Goal: Information Seeking & Learning: Find specific fact

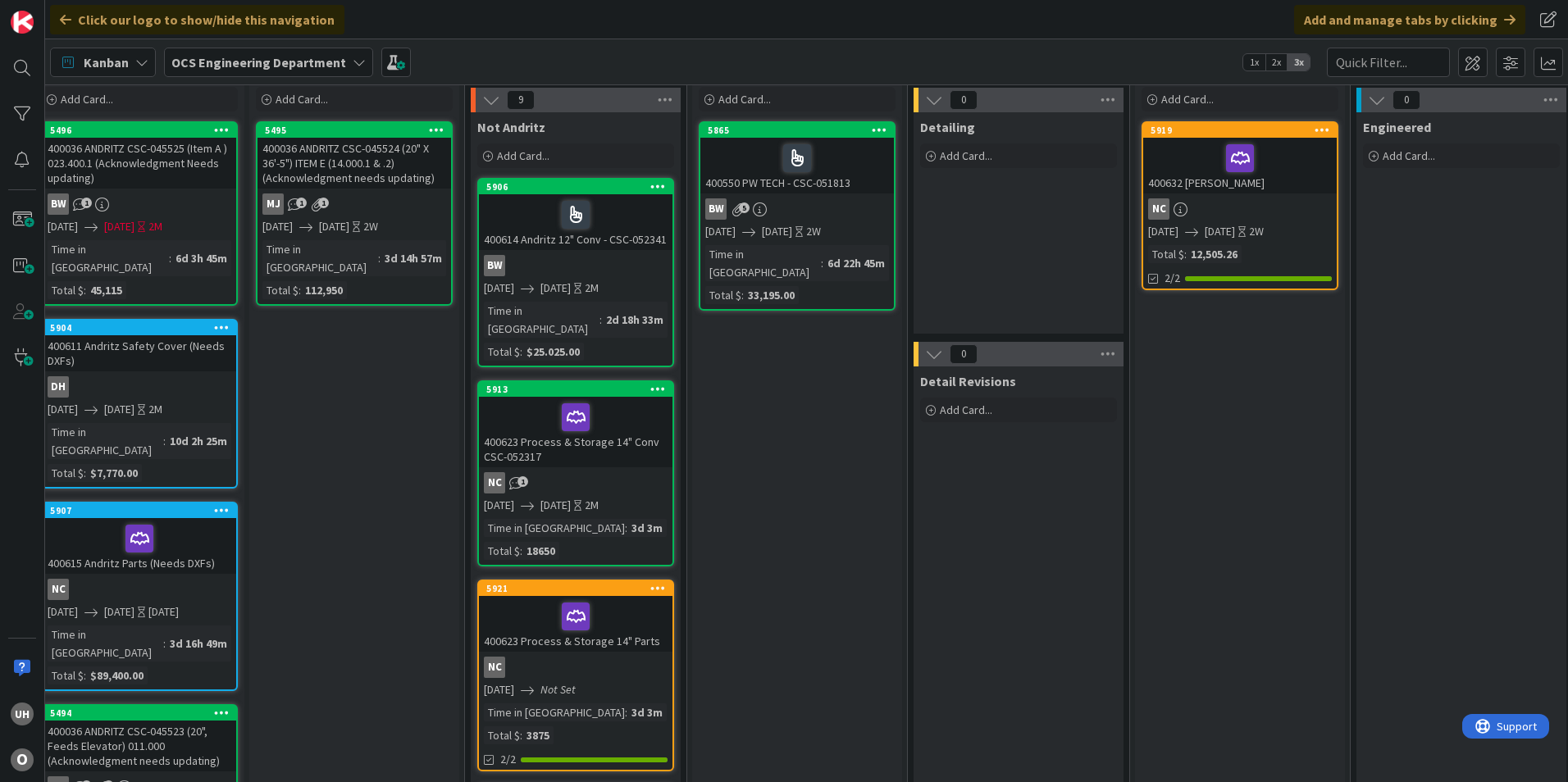
scroll to position [82, 674]
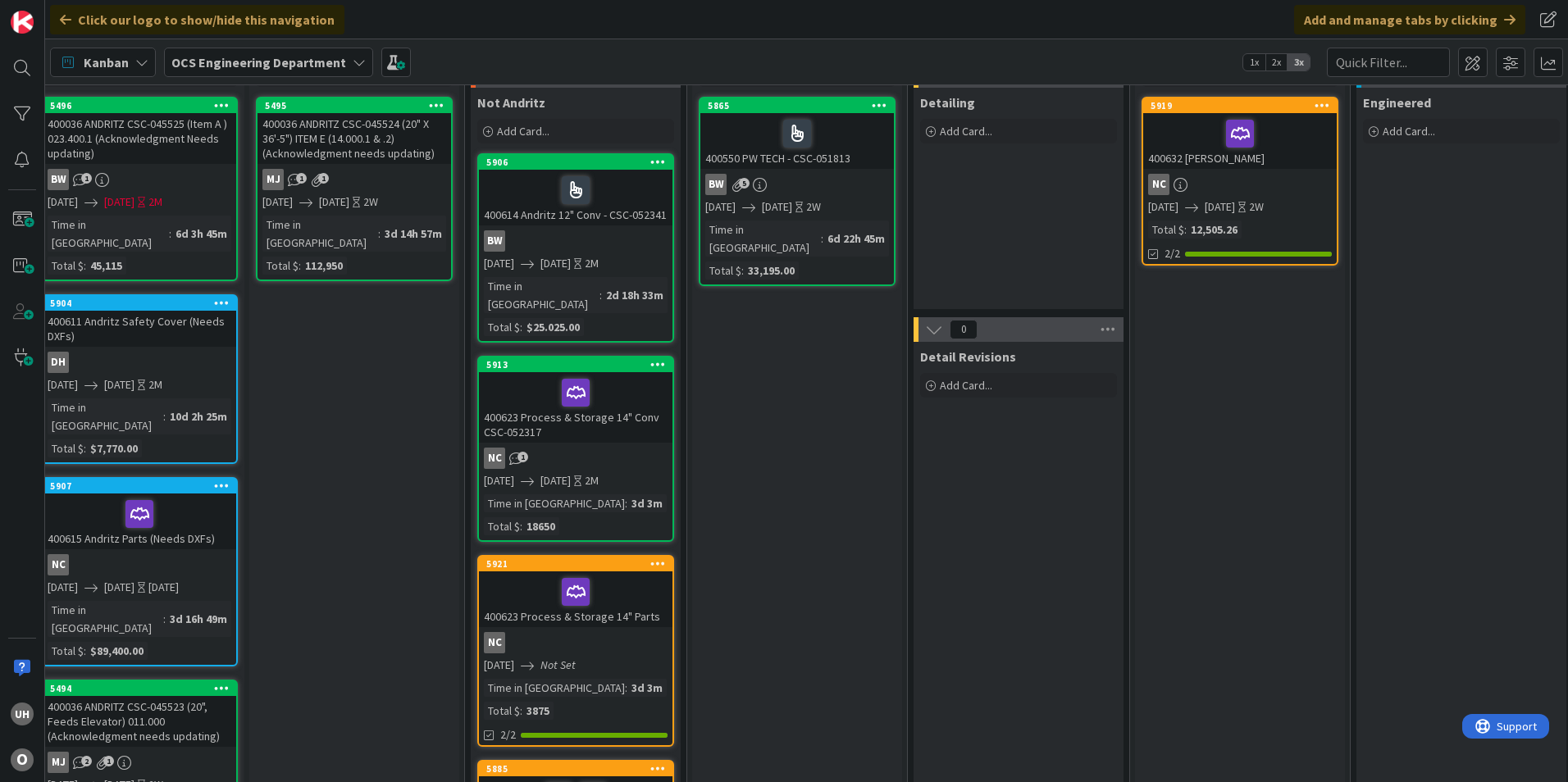
click at [633, 658] on link "5921 400623 Process & Storage 14" Parts NC 09/04/2025 Not Set Time in Column : …" at bounding box center [576, 651] width 197 height 192
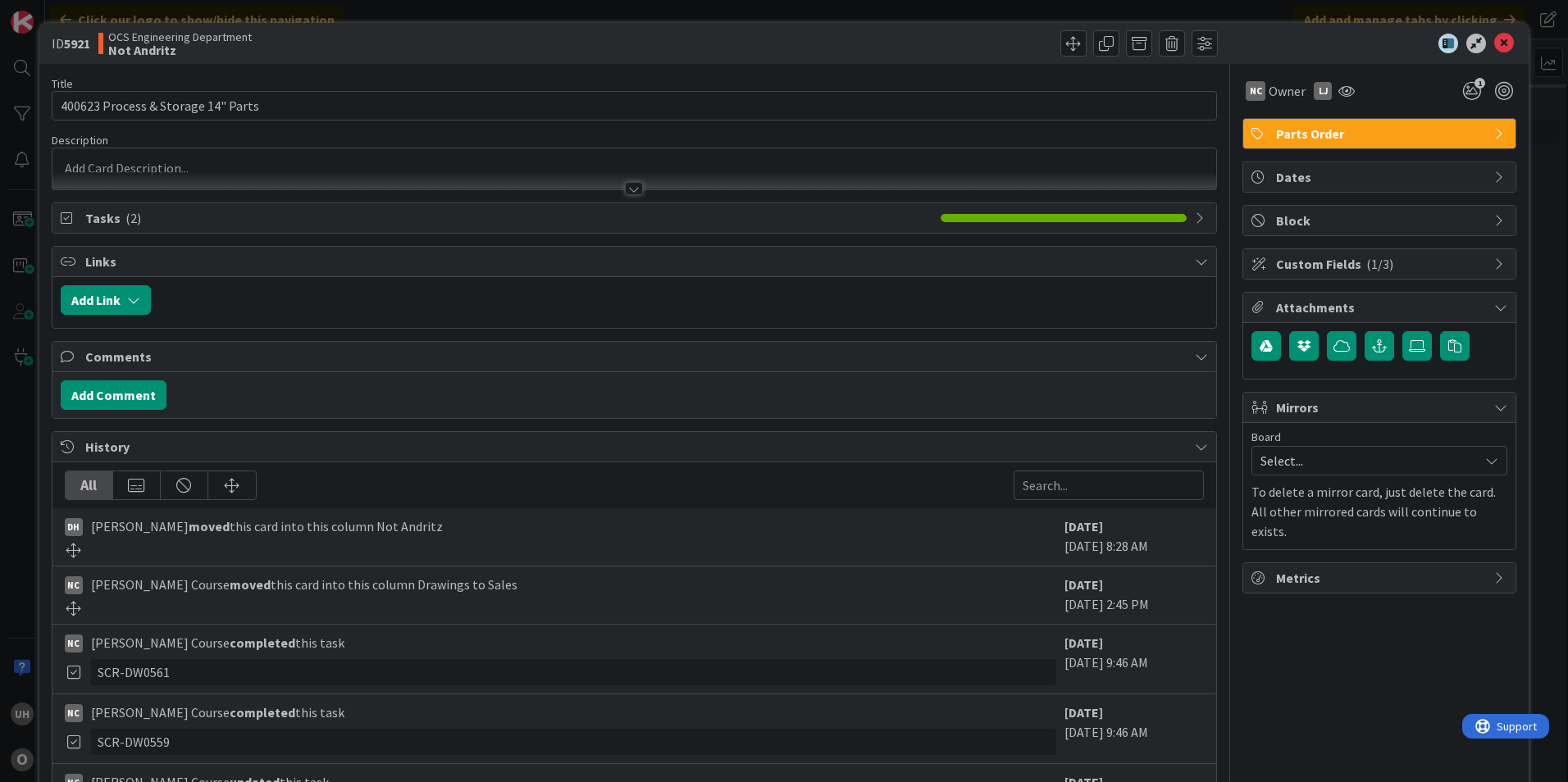
click at [625, 188] on div at bounding box center [634, 187] width 18 height 13
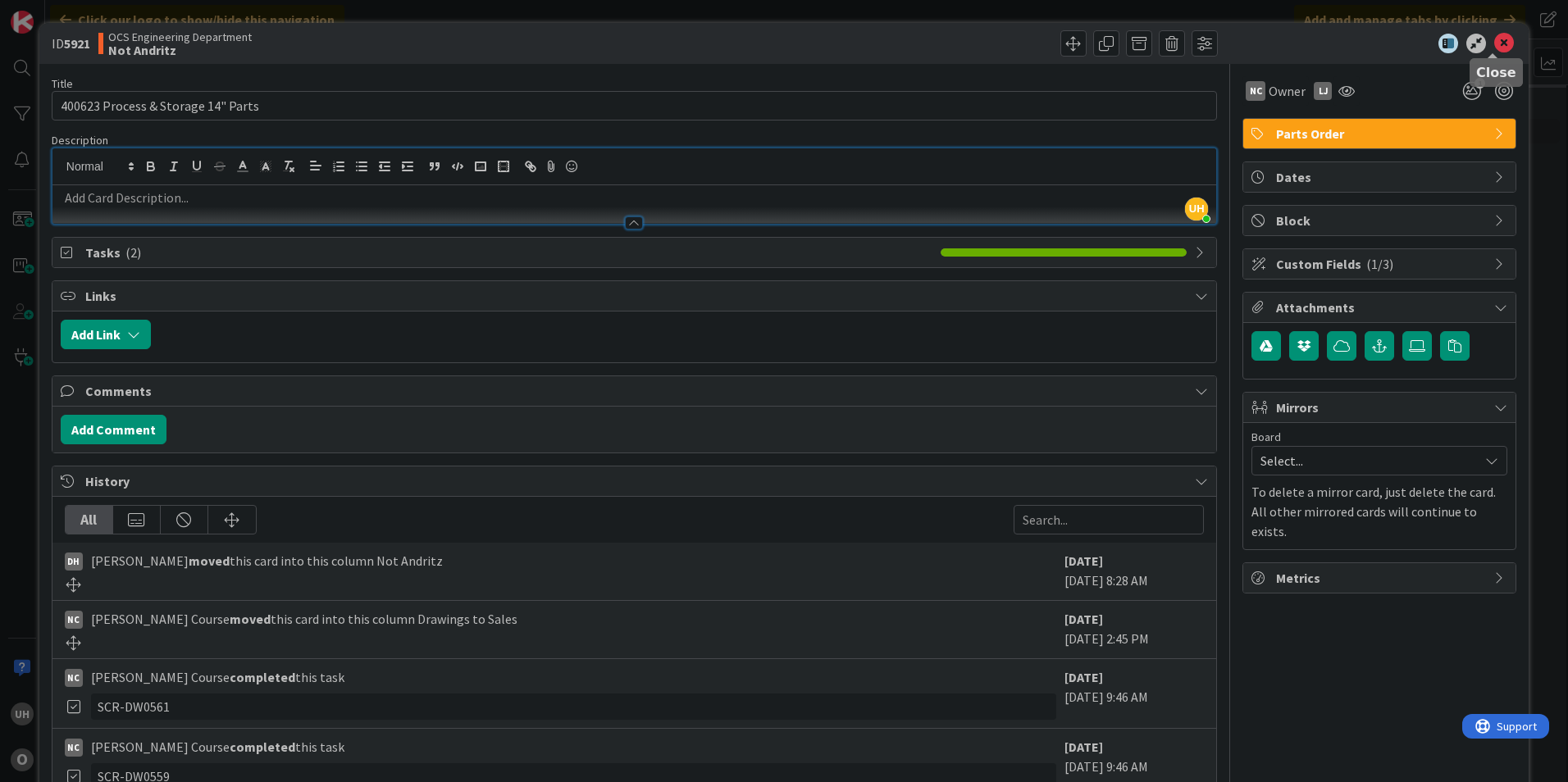
click at [1498, 41] on icon at bounding box center [1504, 43] width 20 height 20
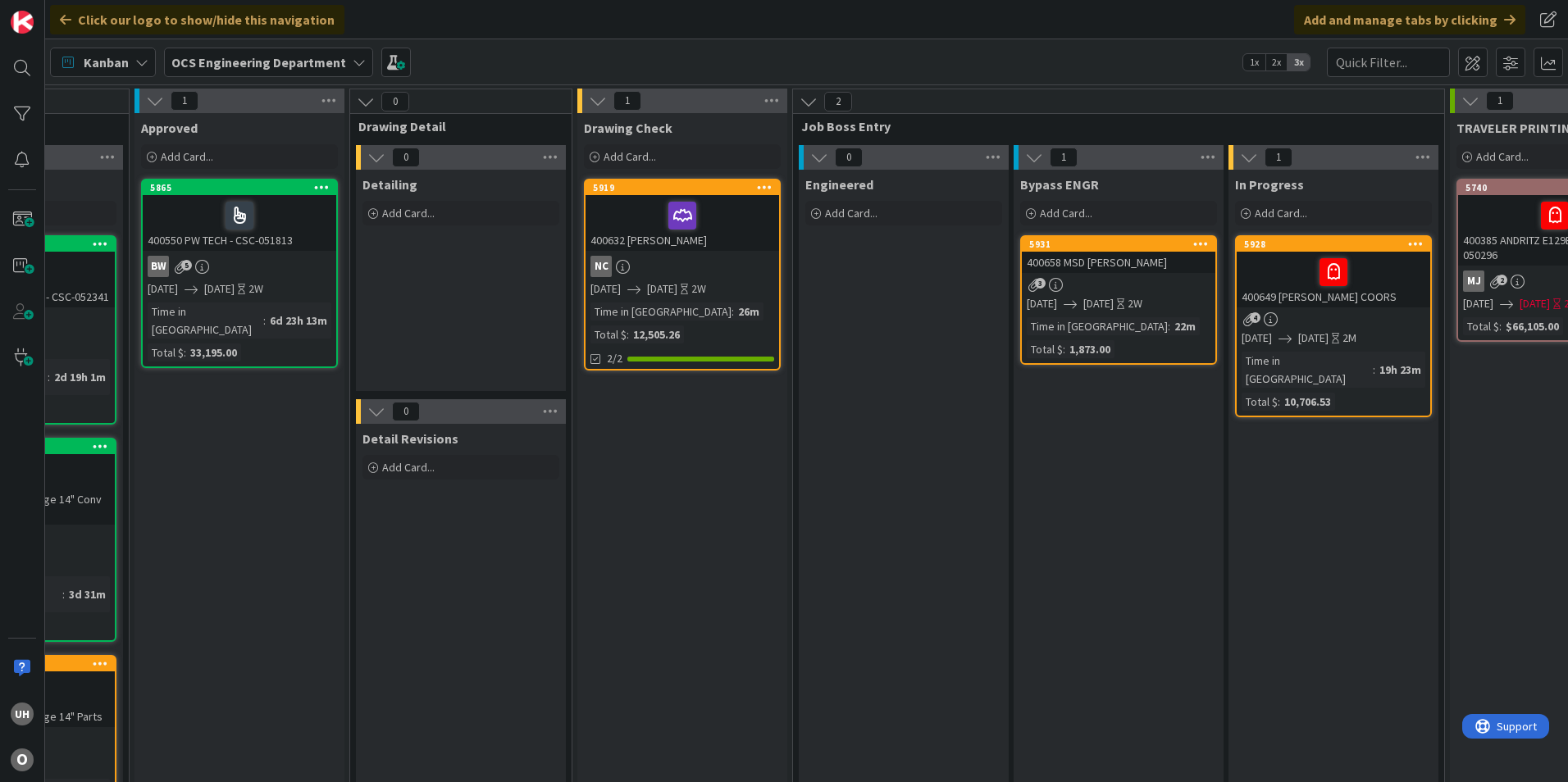
scroll to position [0, 1428]
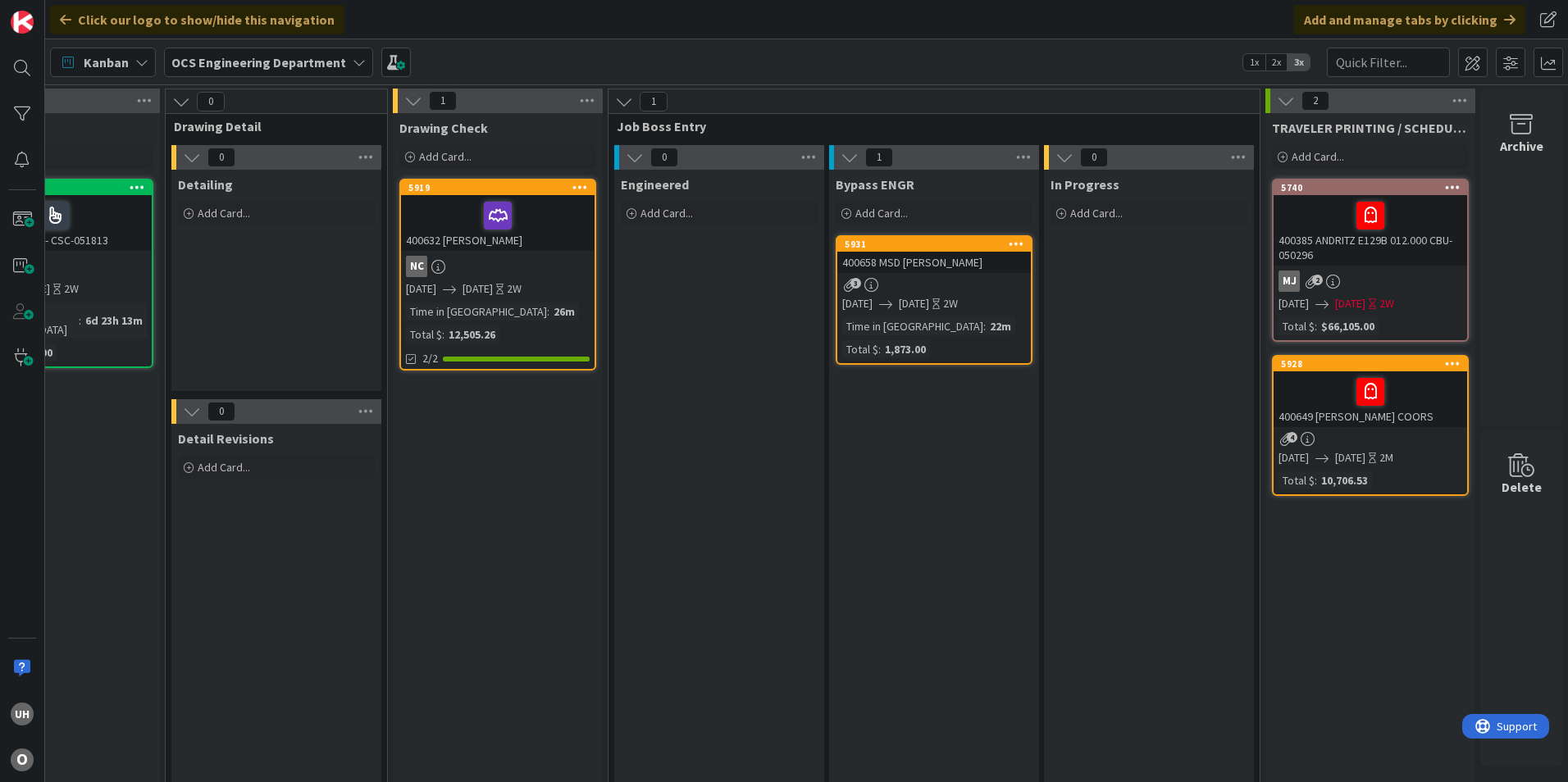
click at [920, 283] on div "3" at bounding box center [934, 285] width 193 height 14
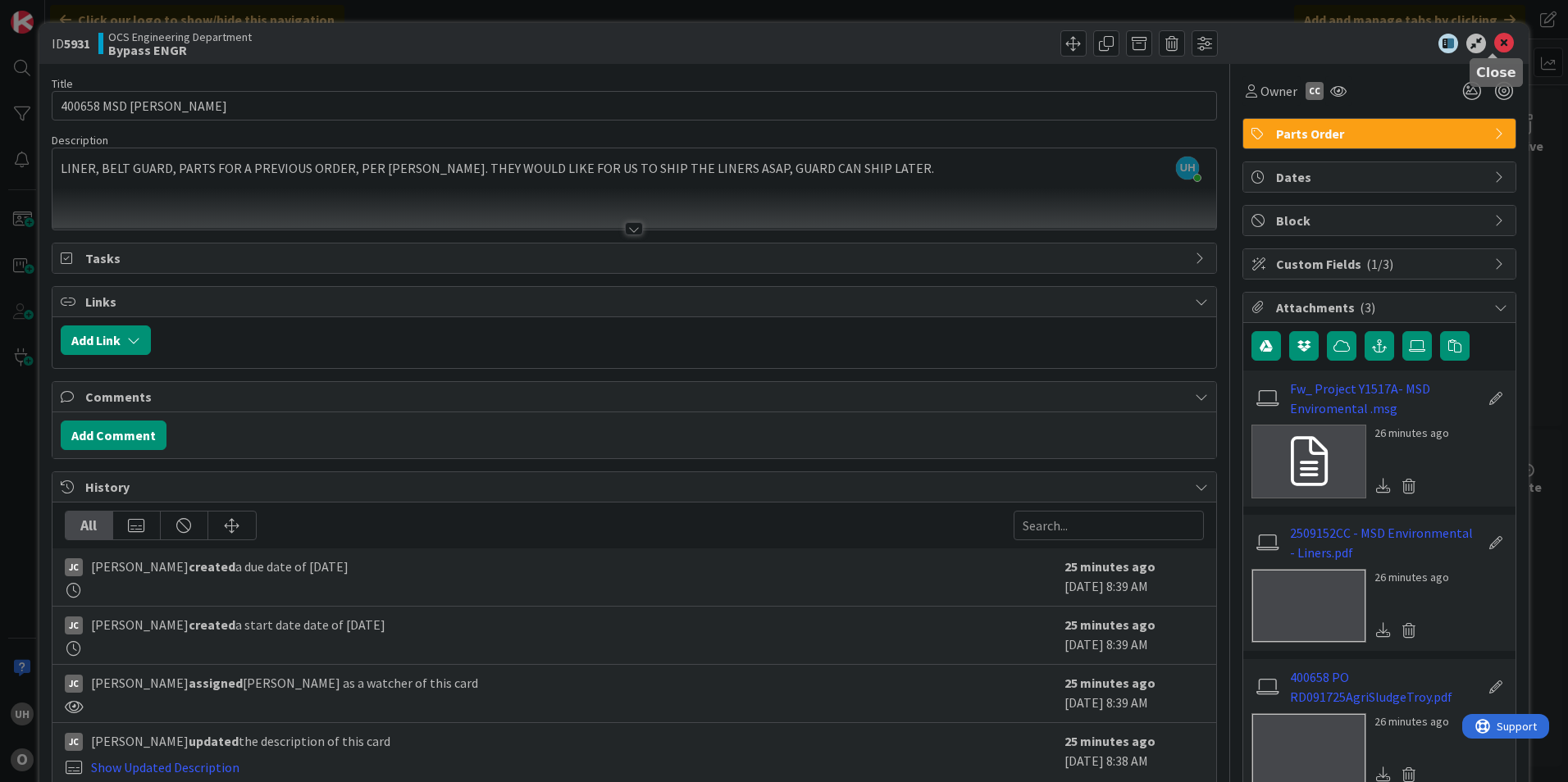
click at [1494, 48] on icon at bounding box center [1504, 43] width 20 height 20
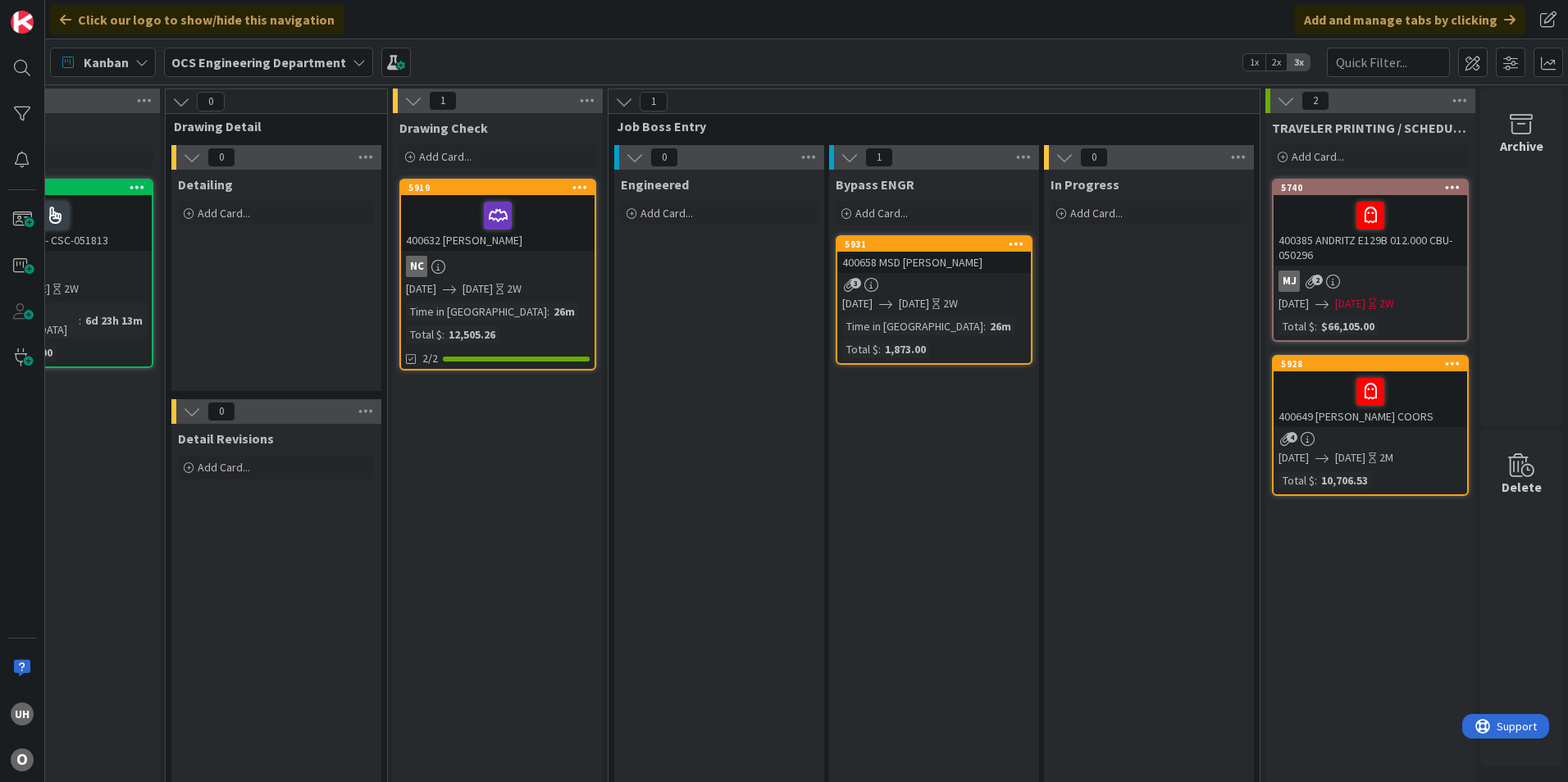
click at [967, 281] on div "3" at bounding box center [934, 285] width 193 height 14
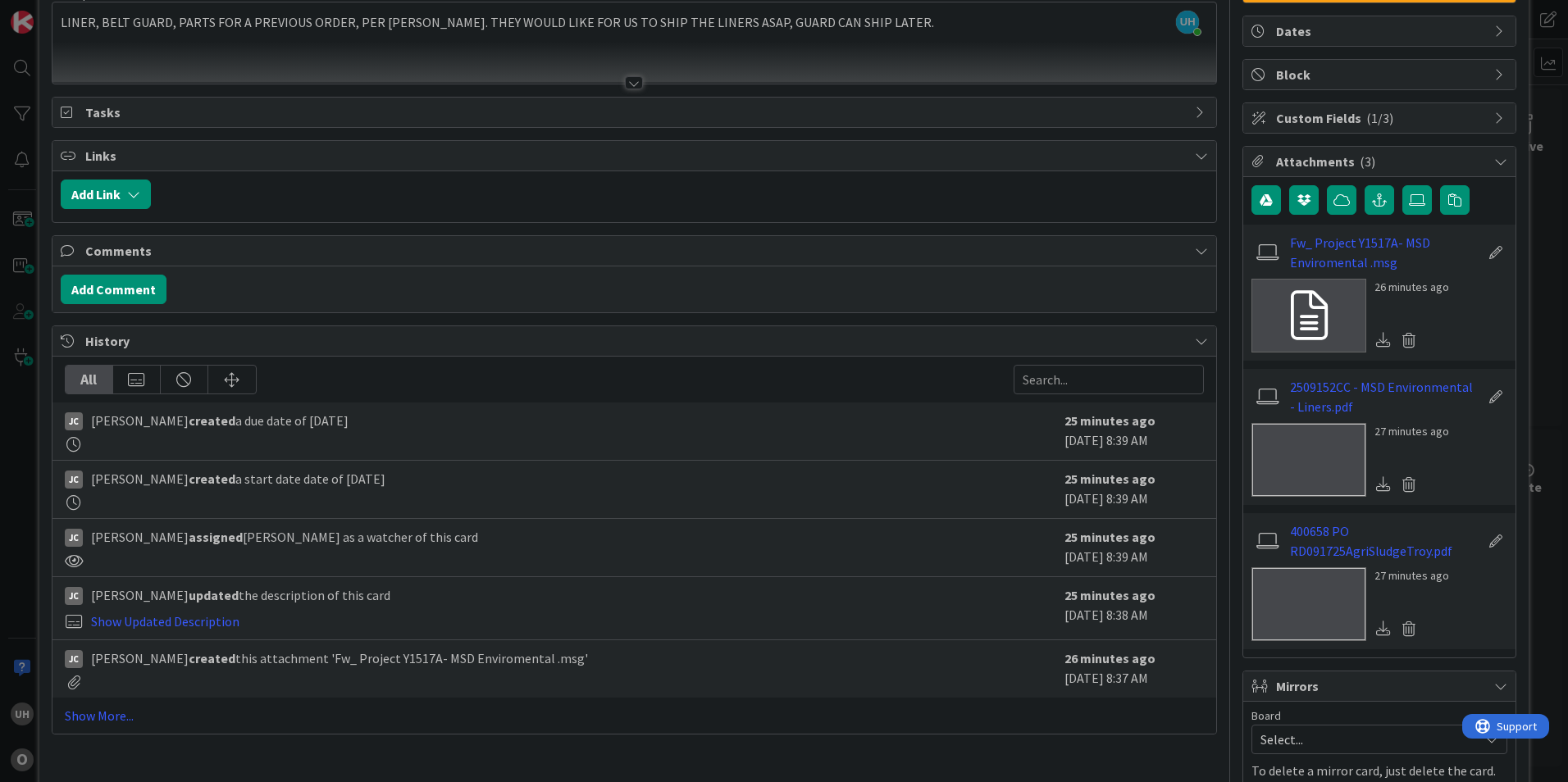
scroll to position [252, 0]
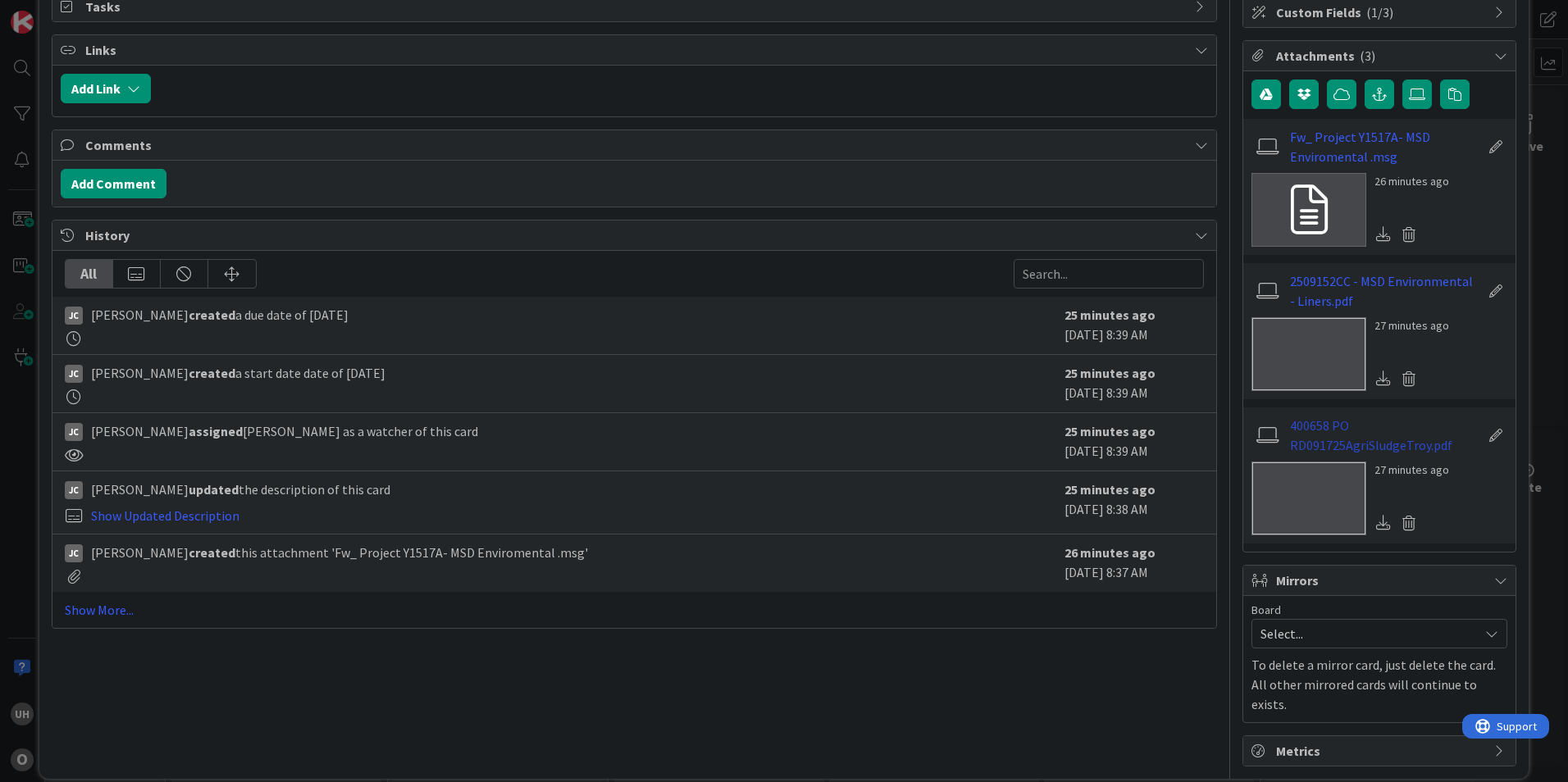
click at [1315, 429] on link "400658 PO RD091725AgriSludgeTroy.pdf" at bounding box center [1384, 435] width 190 height 39
click at [1381, 288] on link "2509152CC - MSD Environmental - Liners.pdf" at bounding box center [1384, 291] width 190 height 39
click at [1345, 137] on link "Fw_ Project Y1517A- MSD Enviromental .msg" at bounding box center [1384, 146] width 190 height 39
click at [1352, 155] on link "Fw_ Project Y1517A- MSD Enviromental .msg" at bounding box center [1384, 146] width 190 height 39
click at [1057, 3] on span "Tasks" at bounding box center [636, 7] width 1101 height 20
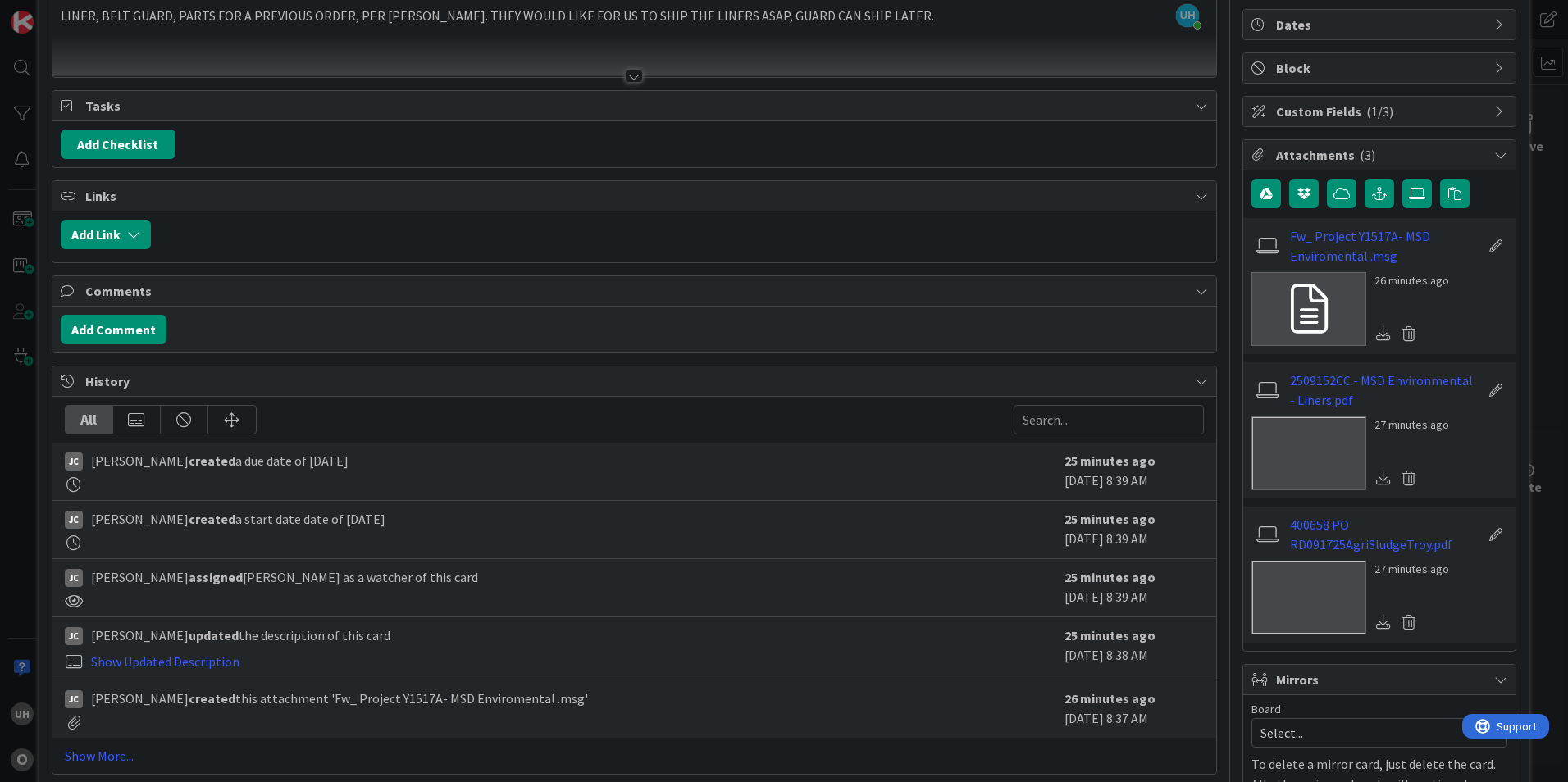
scroll to position [0, 0]
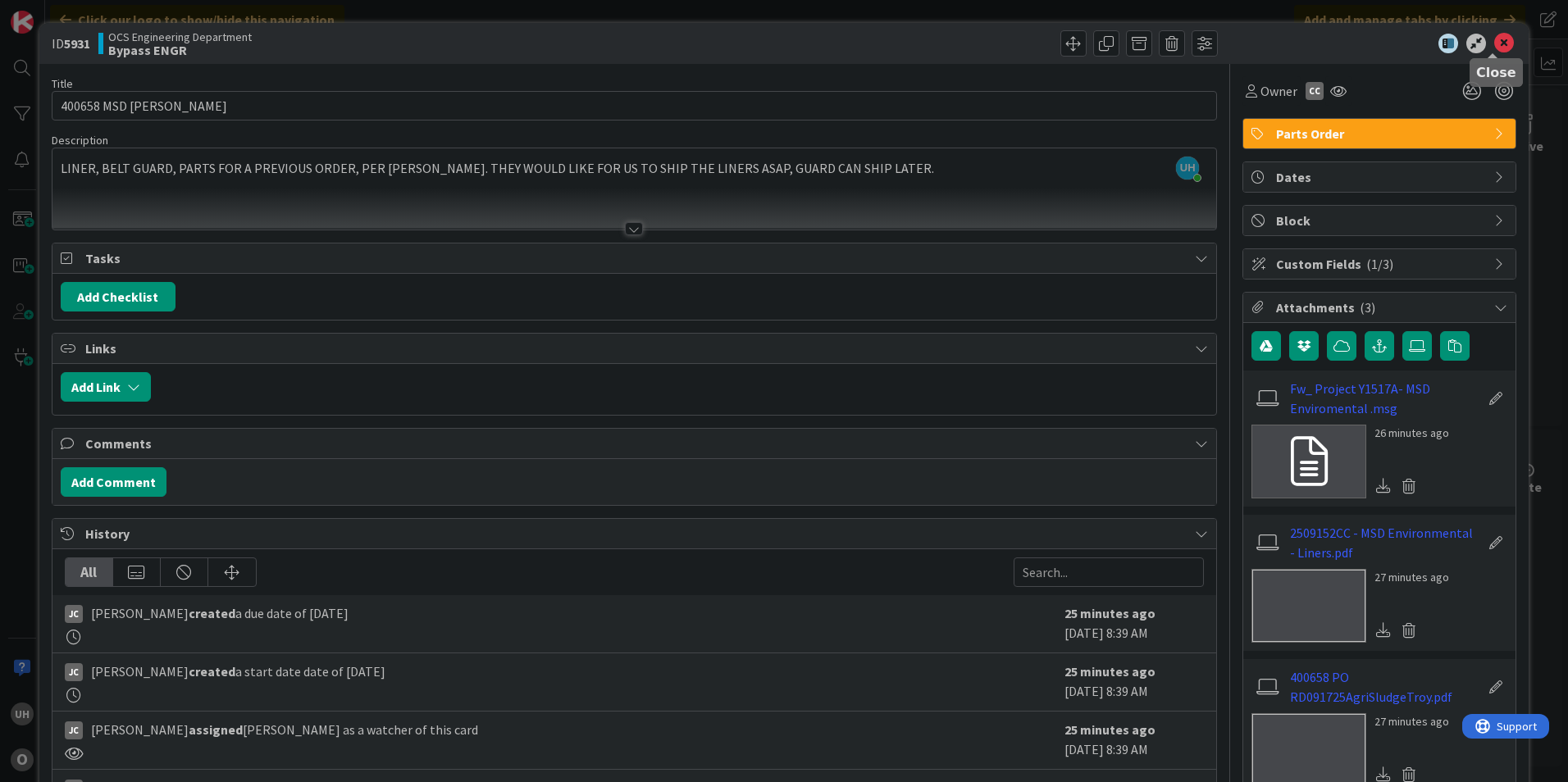
click at [1499, 42] on icon at bounding box center [1504, 43] width 20 height 20
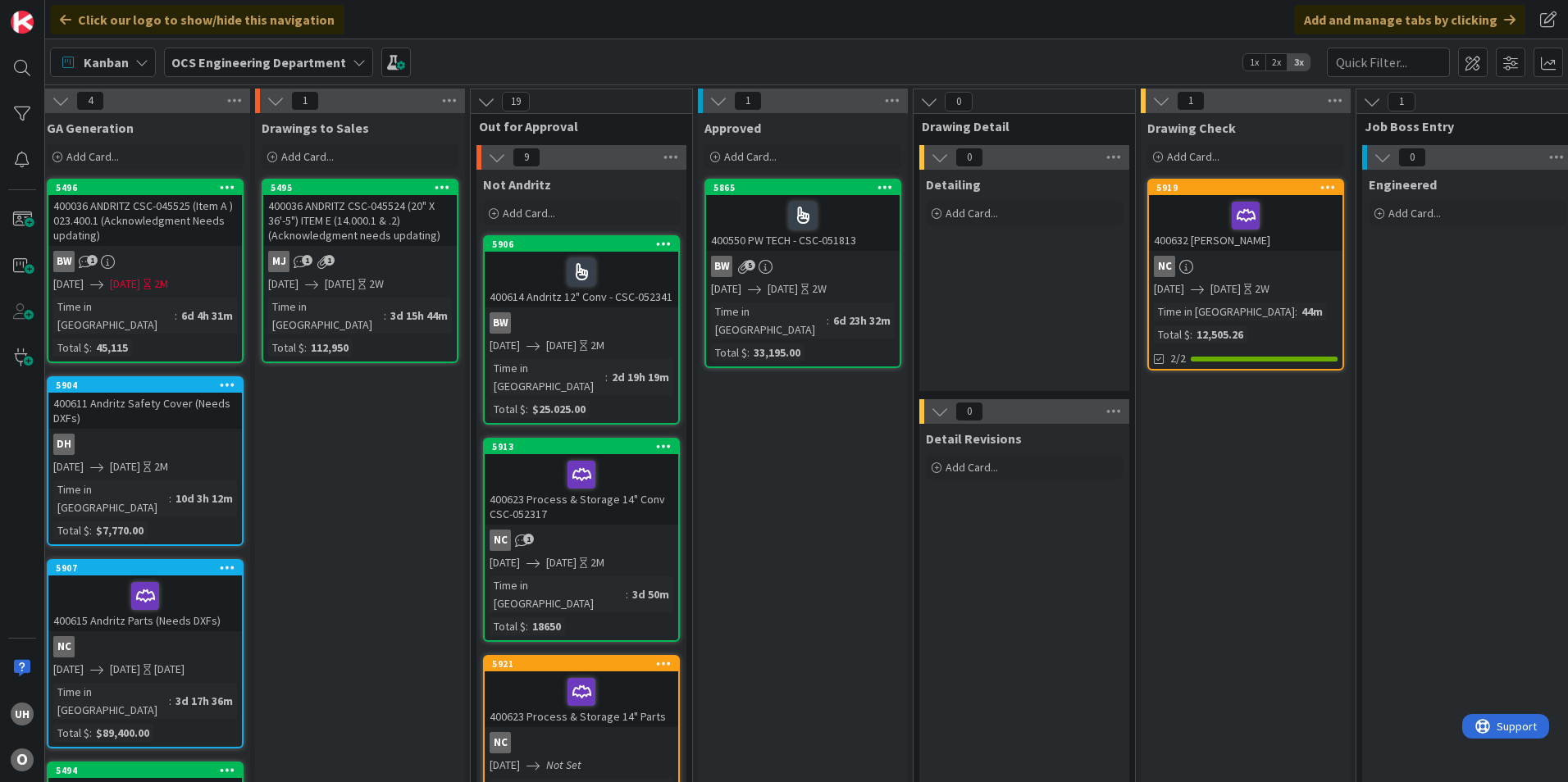
scroll to position [0, 1428]
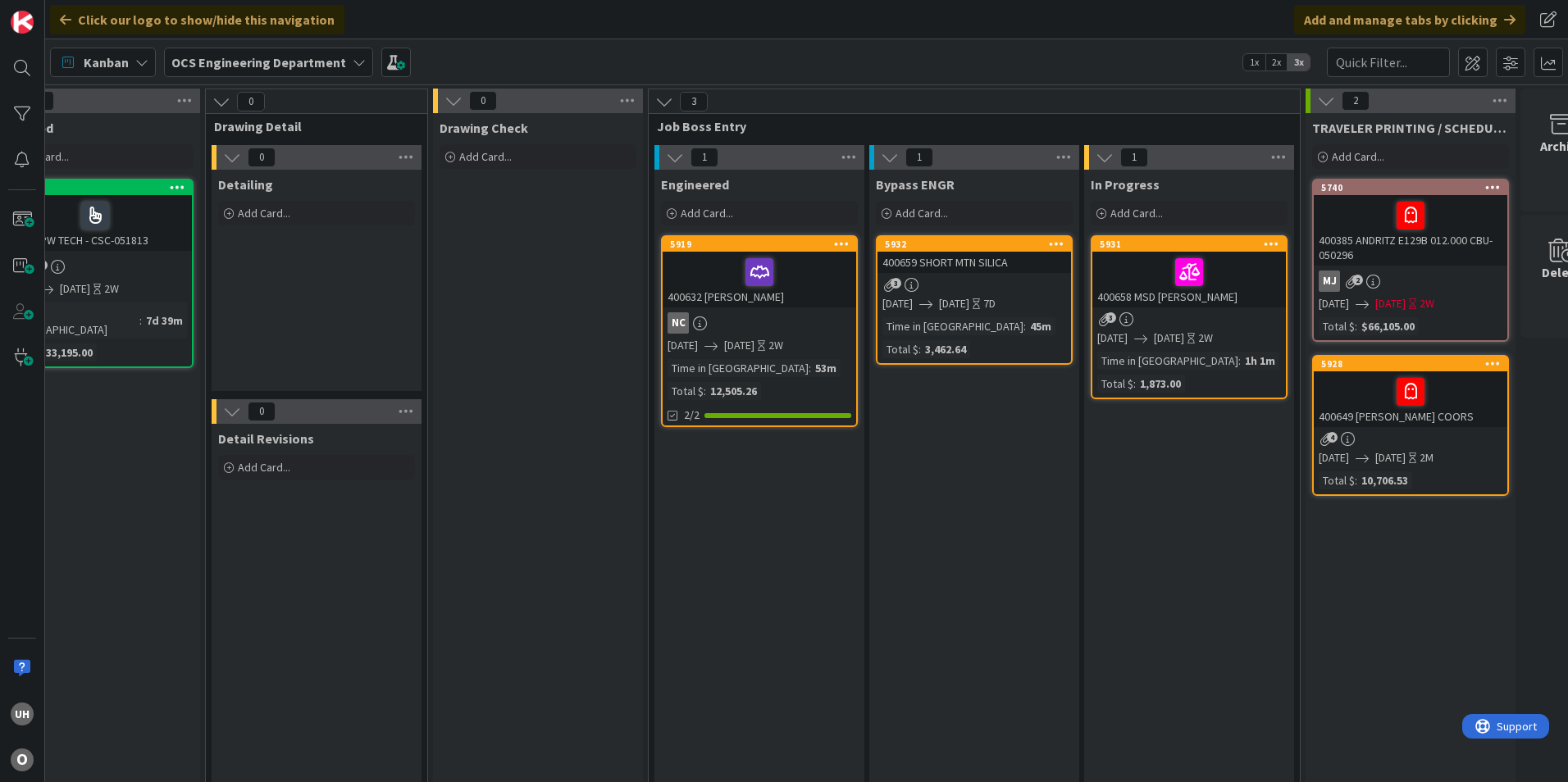
scroll to position [0, 1428]
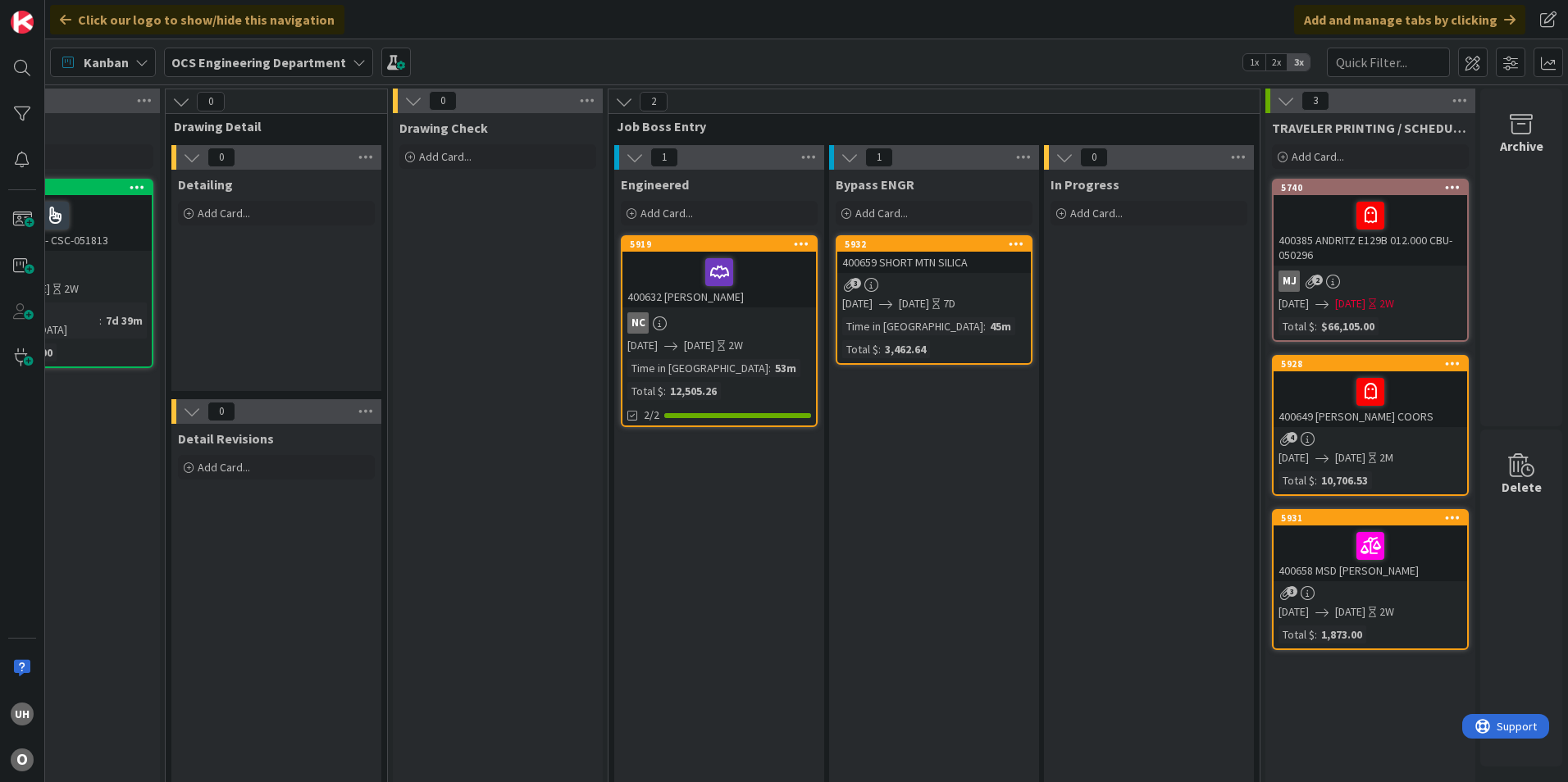
click at [773, 282] on div "3" at bounding box center [934, 285] width 193 height 14
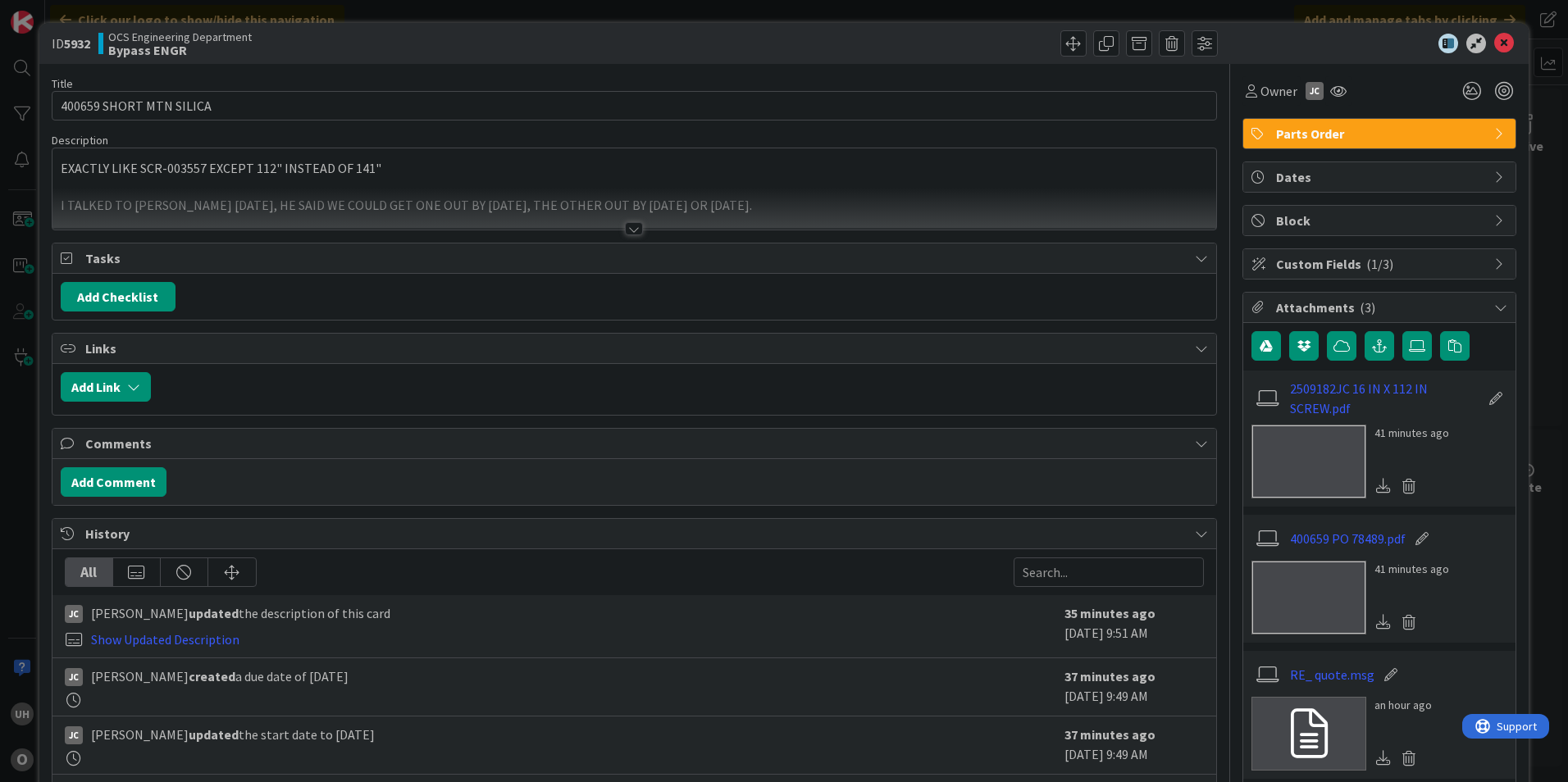
click at [625, 233] on div at bounding box center [634, 228] width 18 height 13
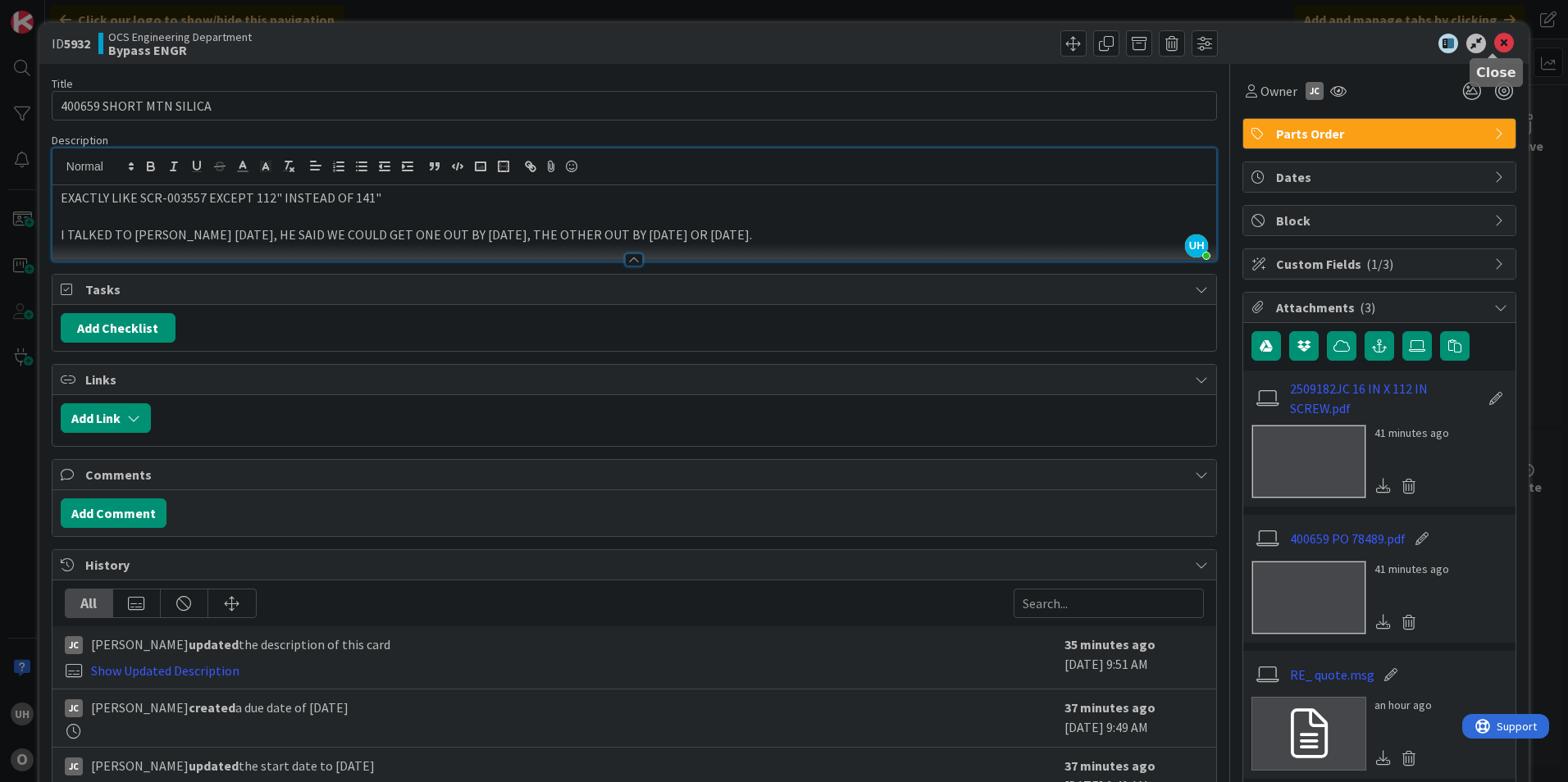
click at [773, 46] on icon at bounding box center [1504, 43] width 20 height 20
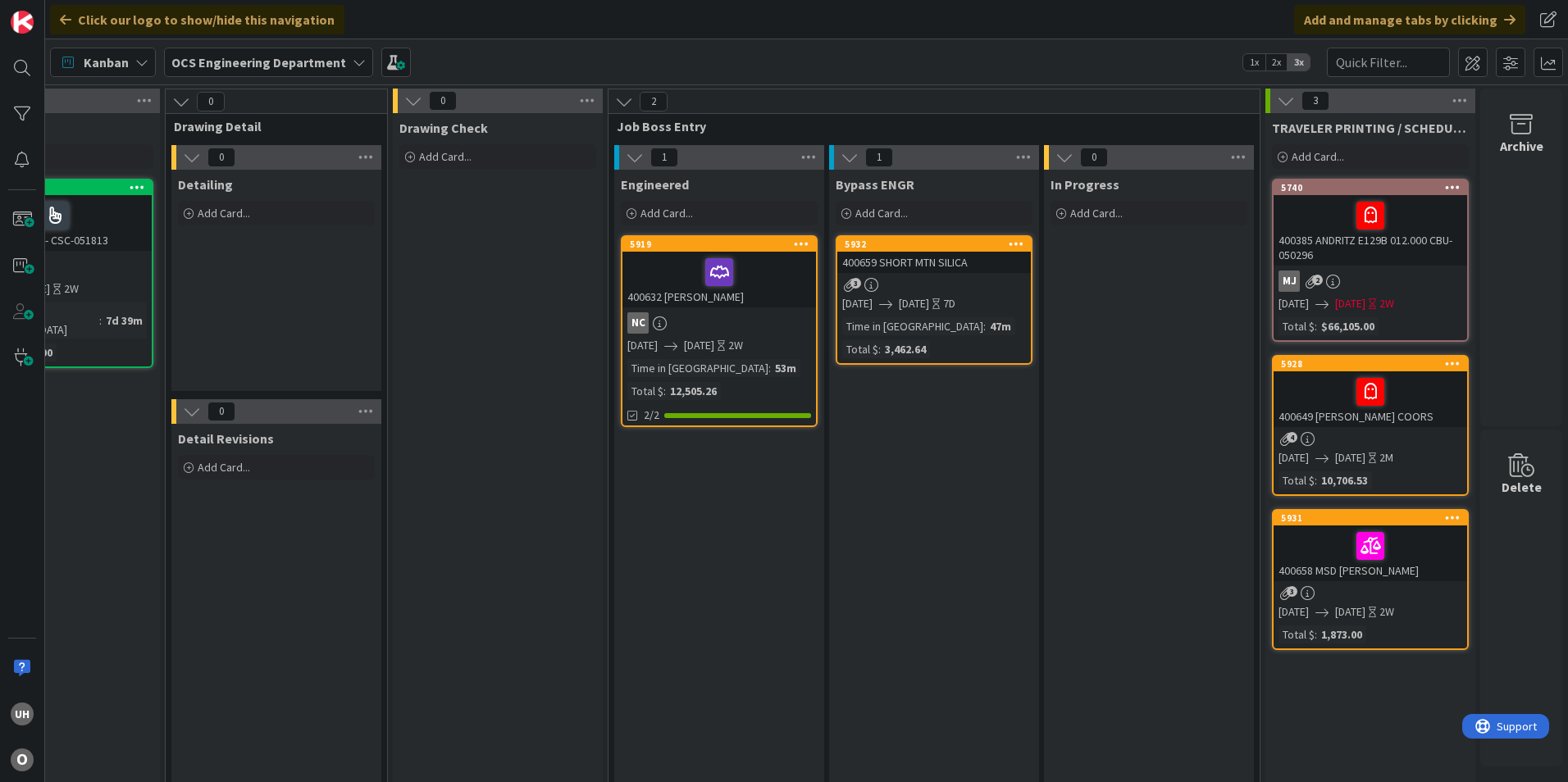
click at [739, 320] on div "NC" at bounding box center [720, 323] width 193 height 21
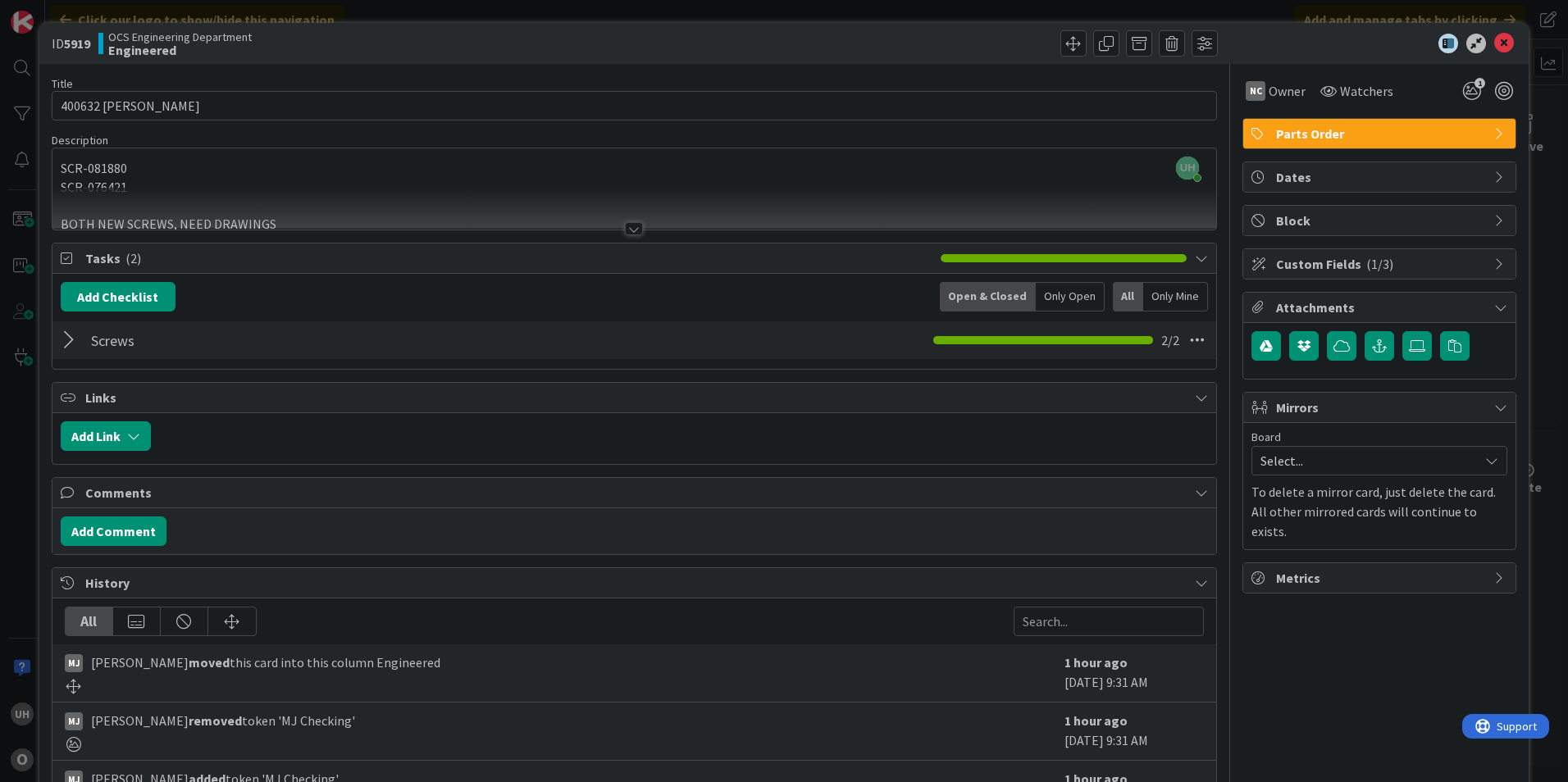
click at [633, 230] on div at bounding box center [634, 228] width 18 height 13
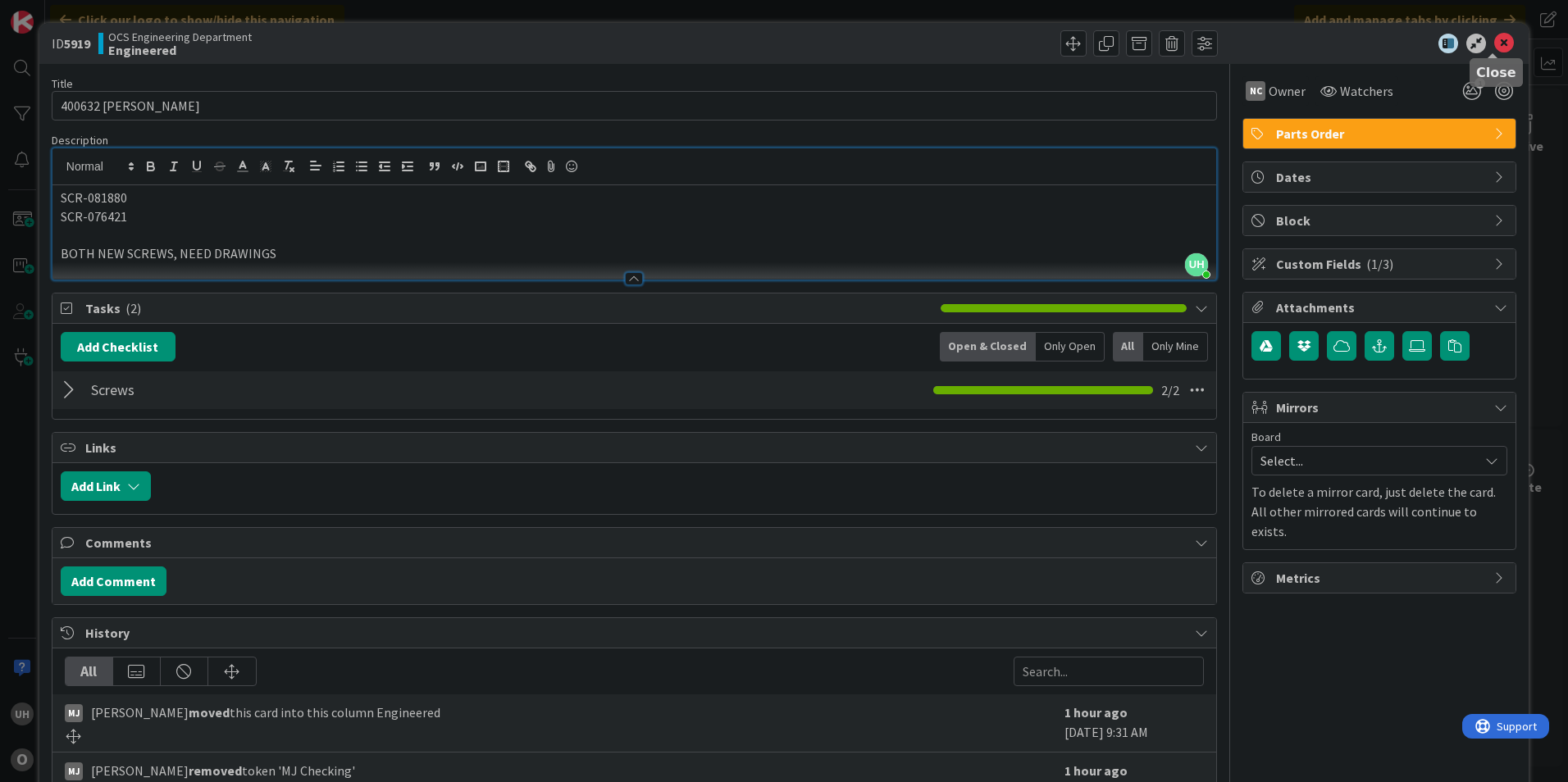
click at [773, 45] on icon at bounding box center [1504, 43] width 20 height 20
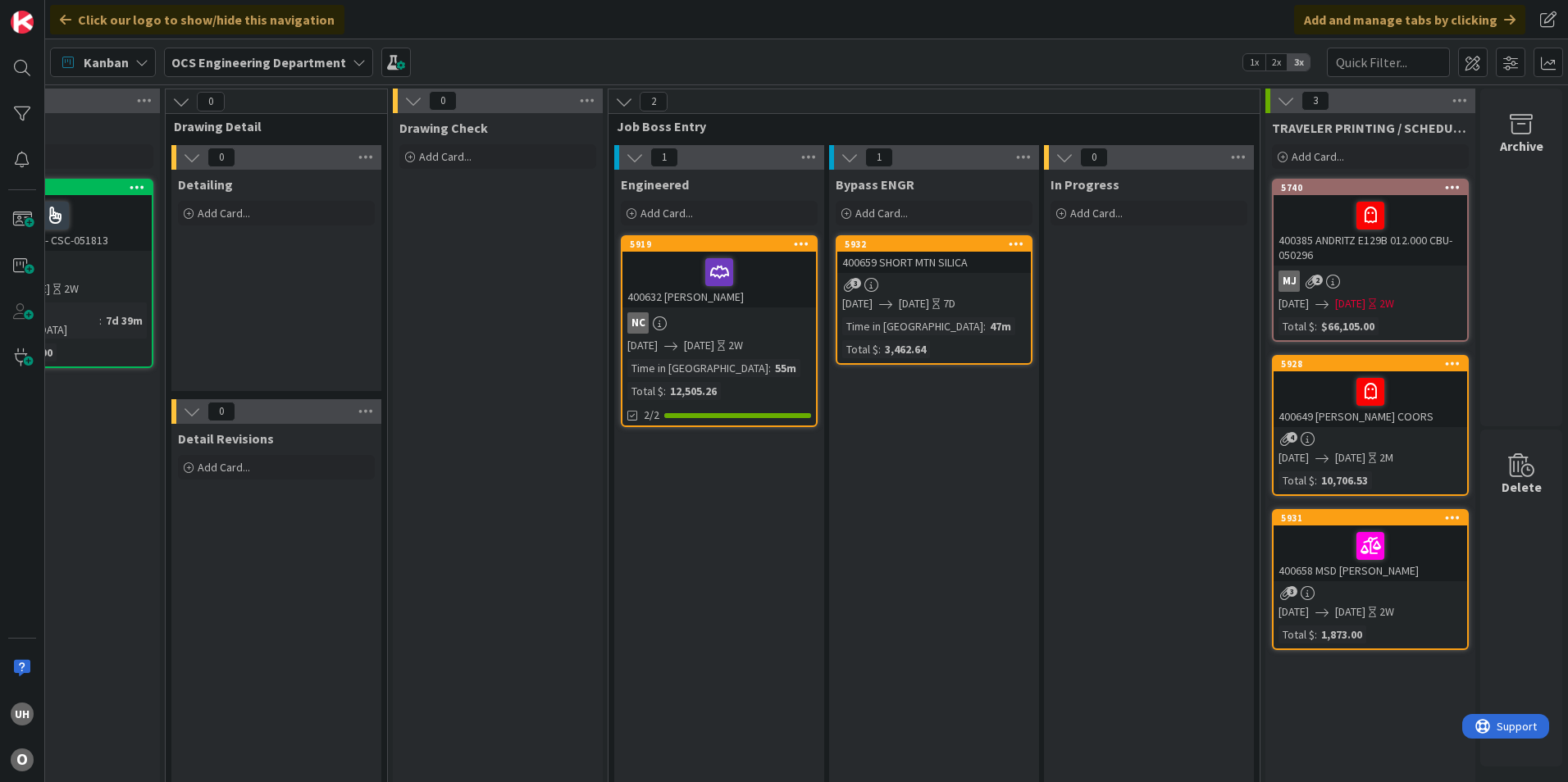
click at [773, 285] on div "3" at bounding box center [934, 285] width 193 height 14
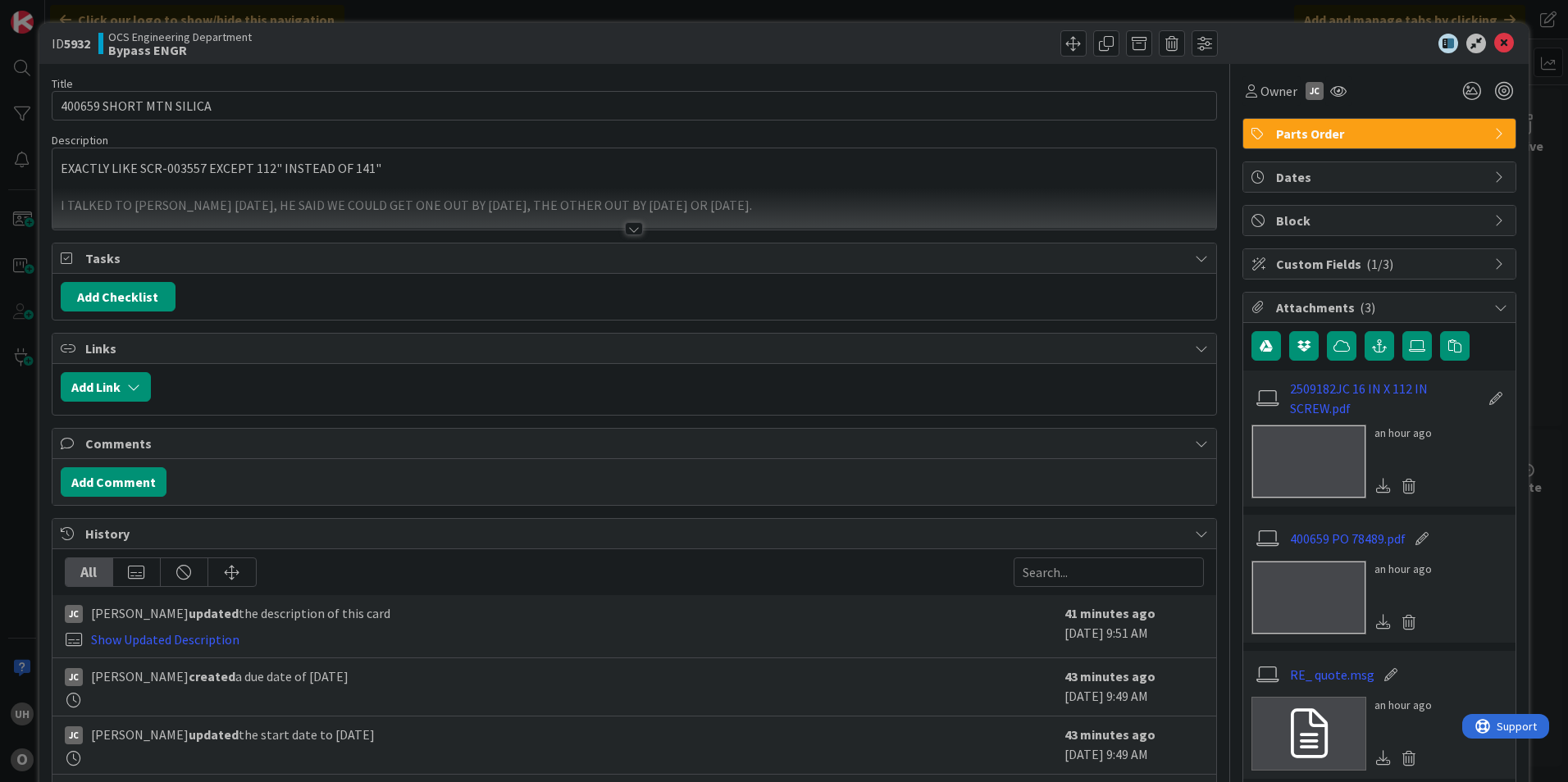
click at [633, 229] on div at bounding box center [634, 228] width 18 height 13
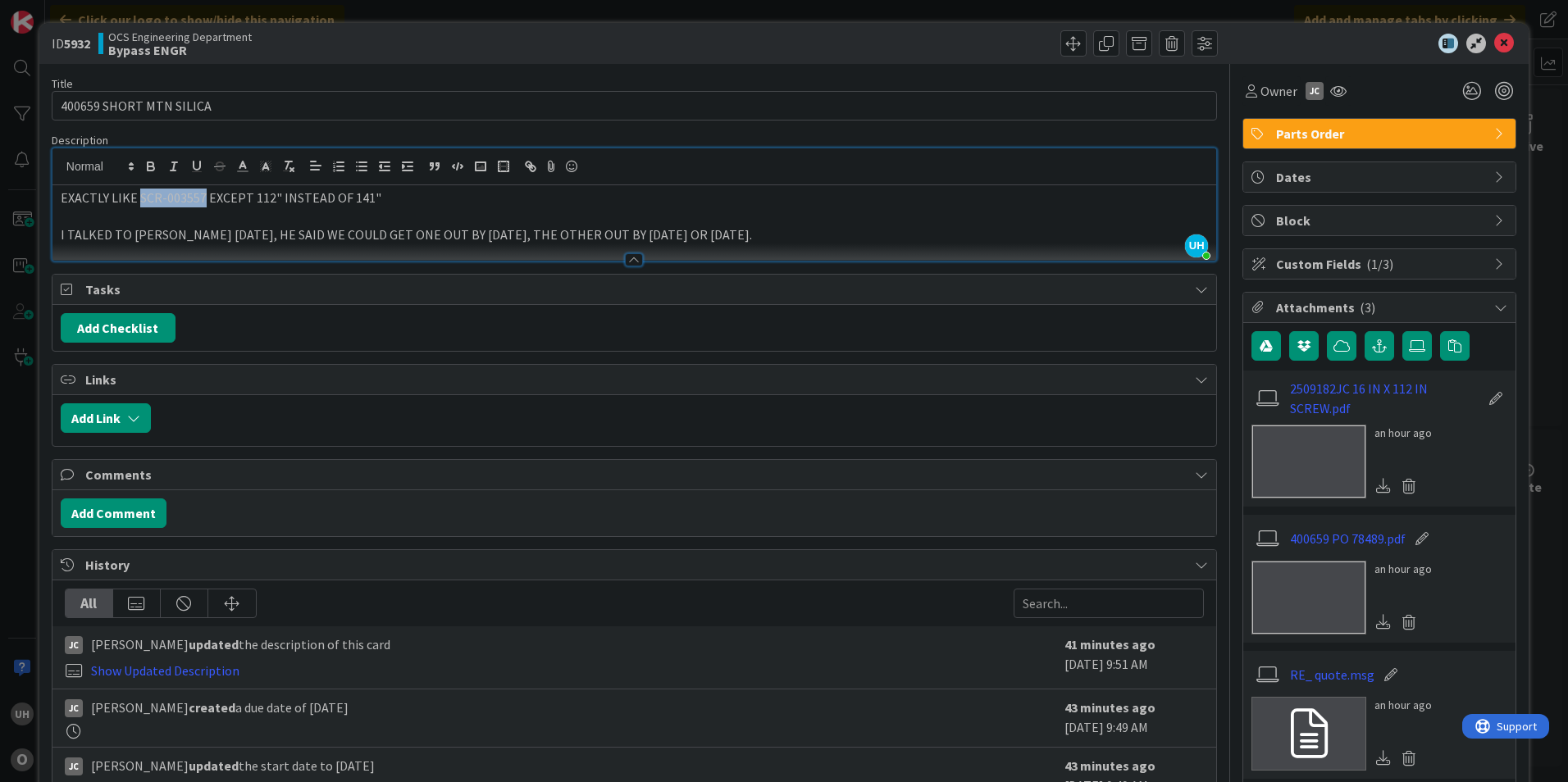
drag, startPoint x: 139, startPoint y: 197, endPoint x: 200, endPoint y: 198, distance: 61.0
click at [200, 198] on p "EXACTLY LIKE SCR-003557 EXCEPT 112" INSTEAD OF 141"" at bounding box center [634, 197] width 1147 height 19
copy p "SCR-003557"
click at [773, 46] on icon at bounding box center [1504, 43] width 20 height 20
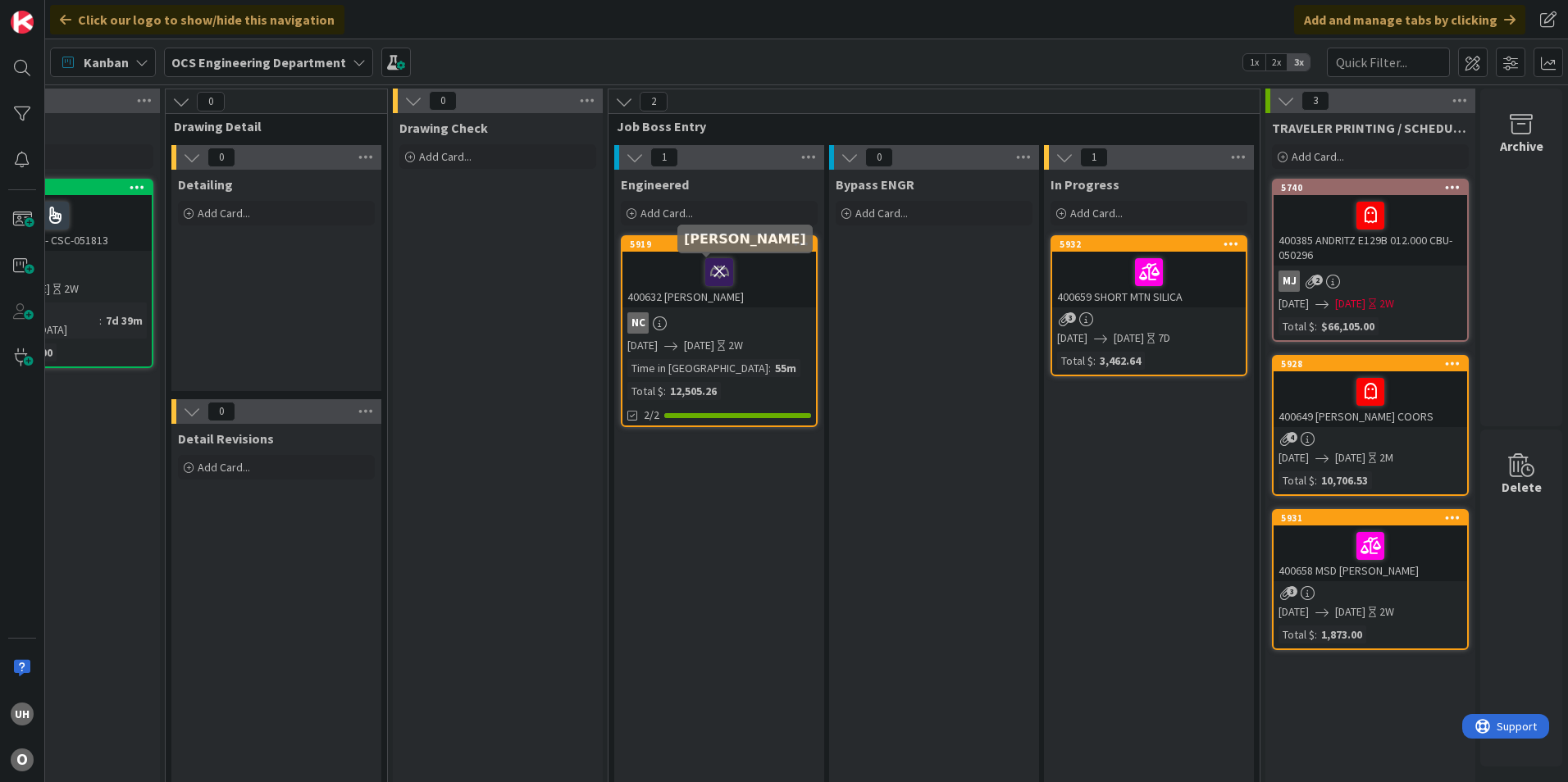
click at [705, 273] on icon at bounding box center [719, 271] width 28 height 26
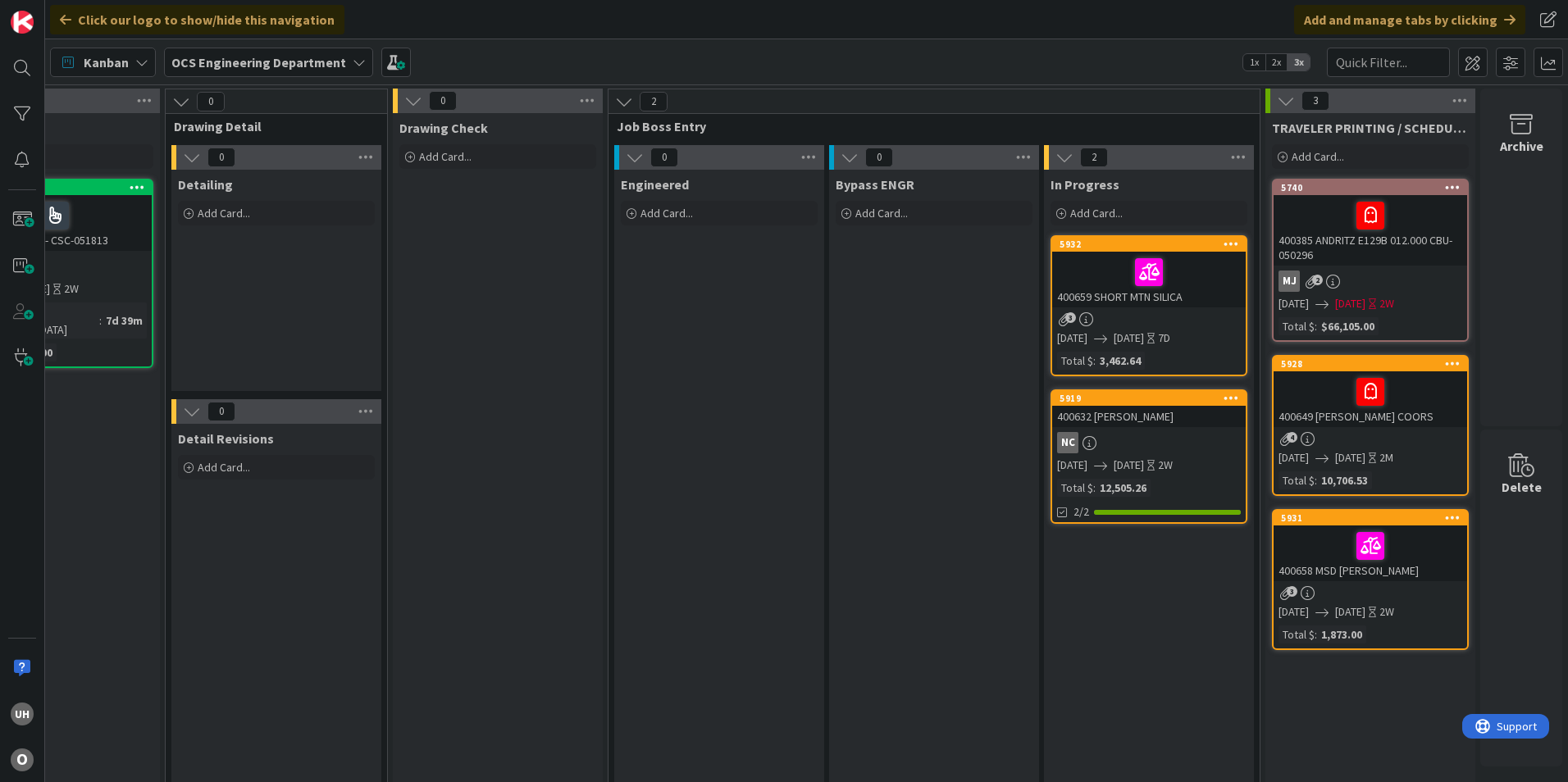
click at [773, 352] on div "5919" at bounding box center [1152, 398] width 186 height 12
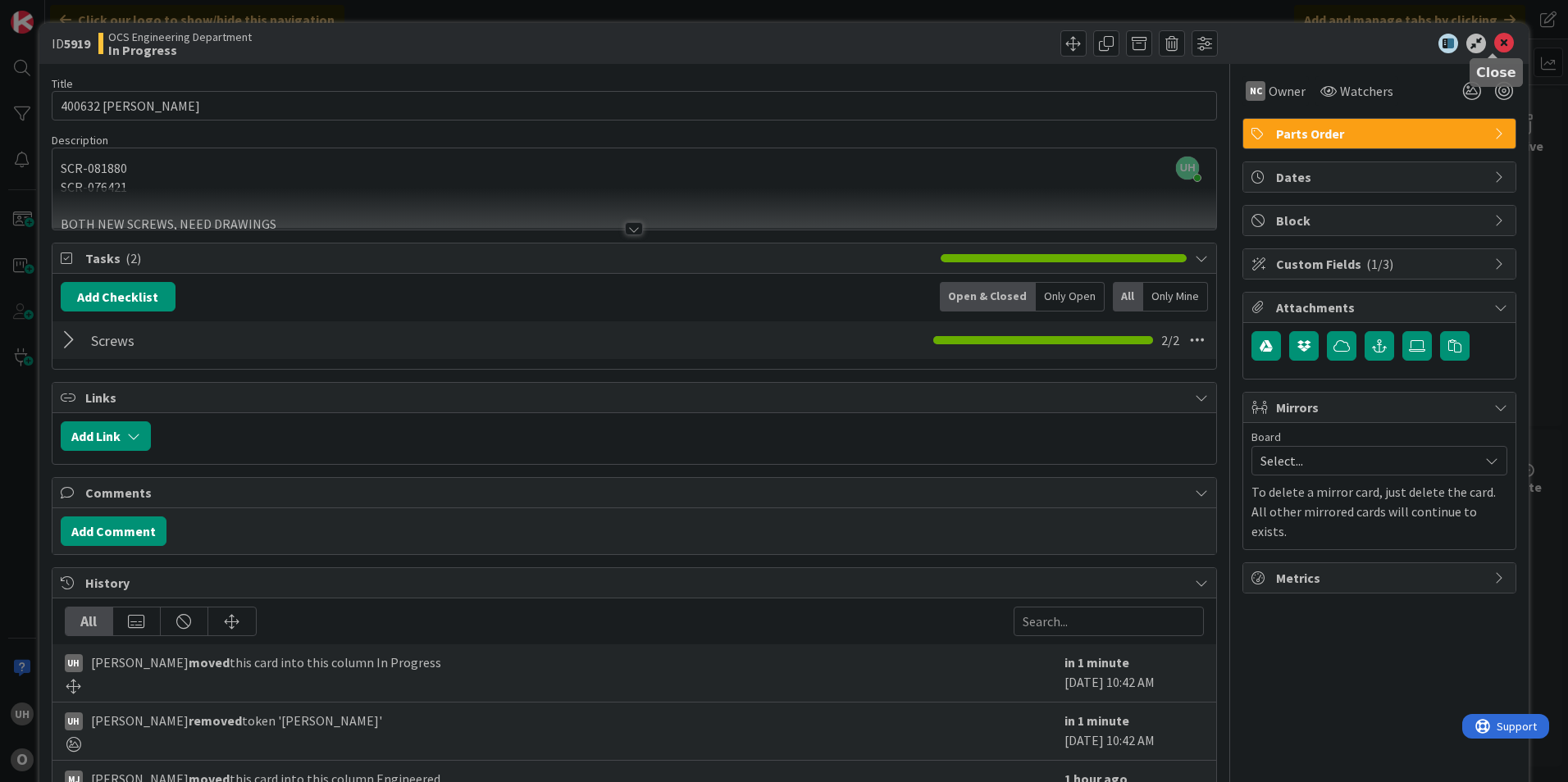
click at [773, 29] on div "ID 5919 OCS Engineering Department In Progress" at bounding box center [783, 44] width 1489 height 41
click at [773, 40] on icon at bounding box center [1504, 43] width 20 height 20
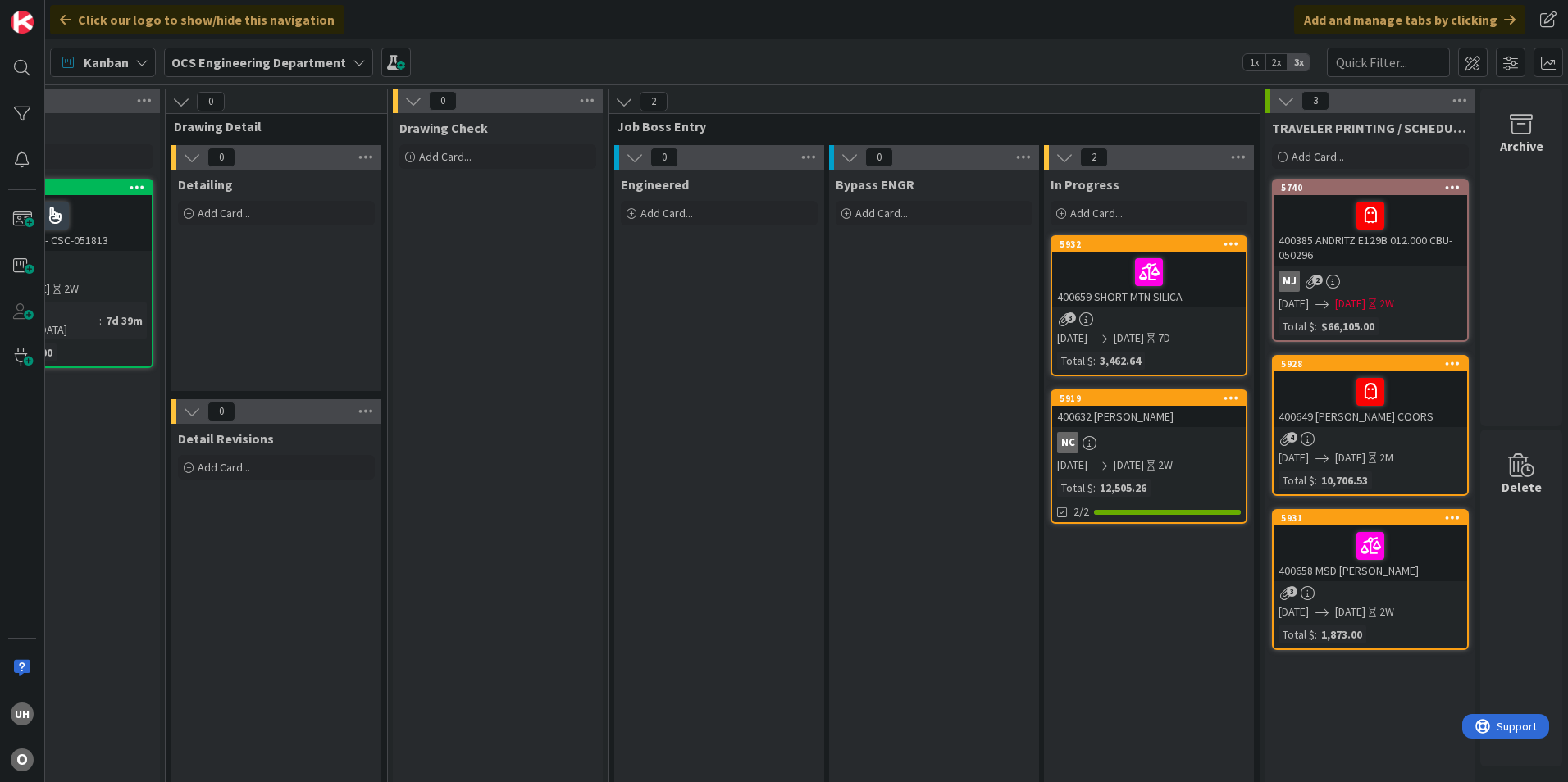
click at [773, 352] on div "400632 [PERSON_NAME]" at bounding box center [1149, 417] width 193 height 21
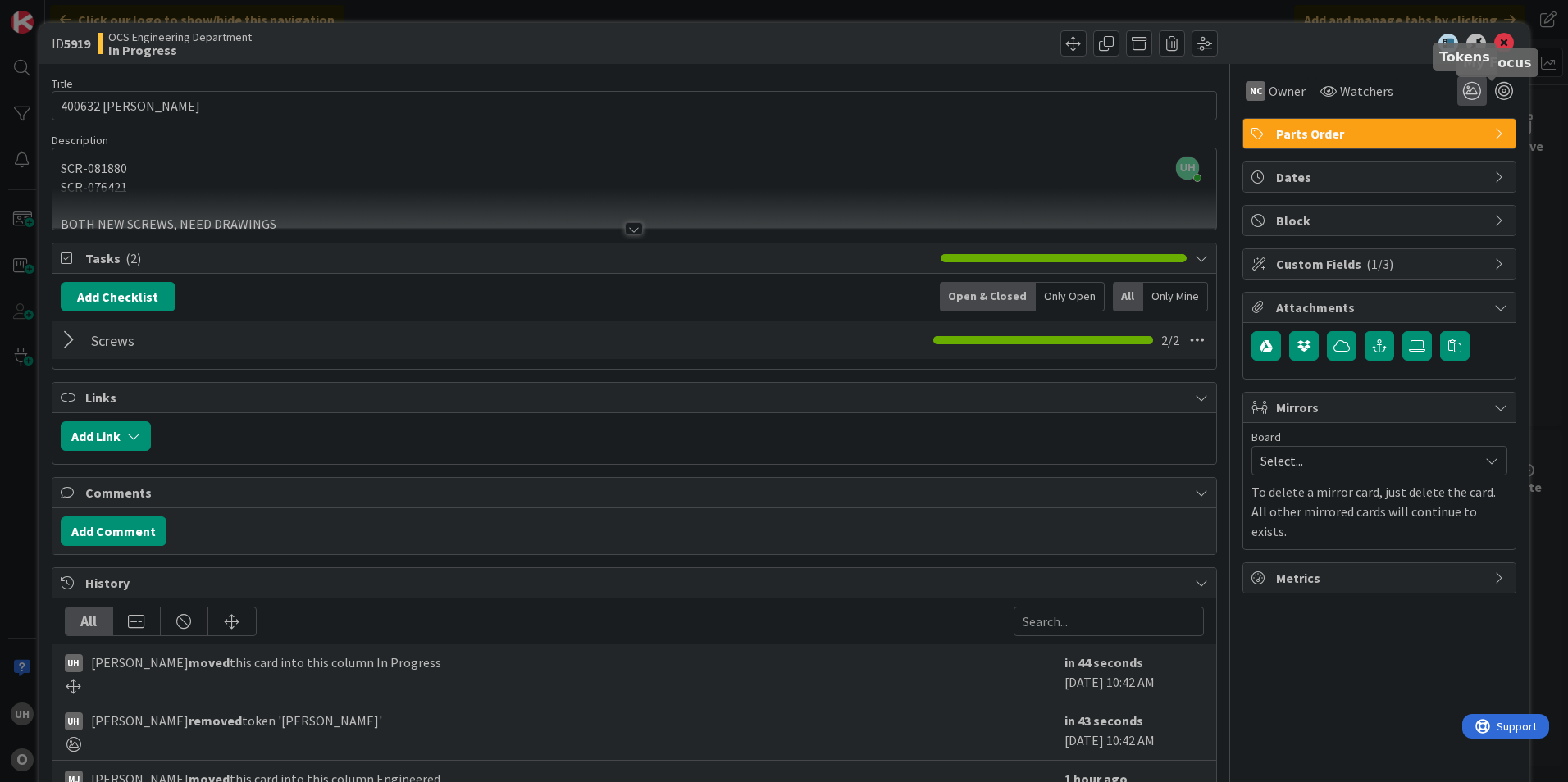
click at [773, 89] on icon at bounding box center [1472, 91] width 29 height 29
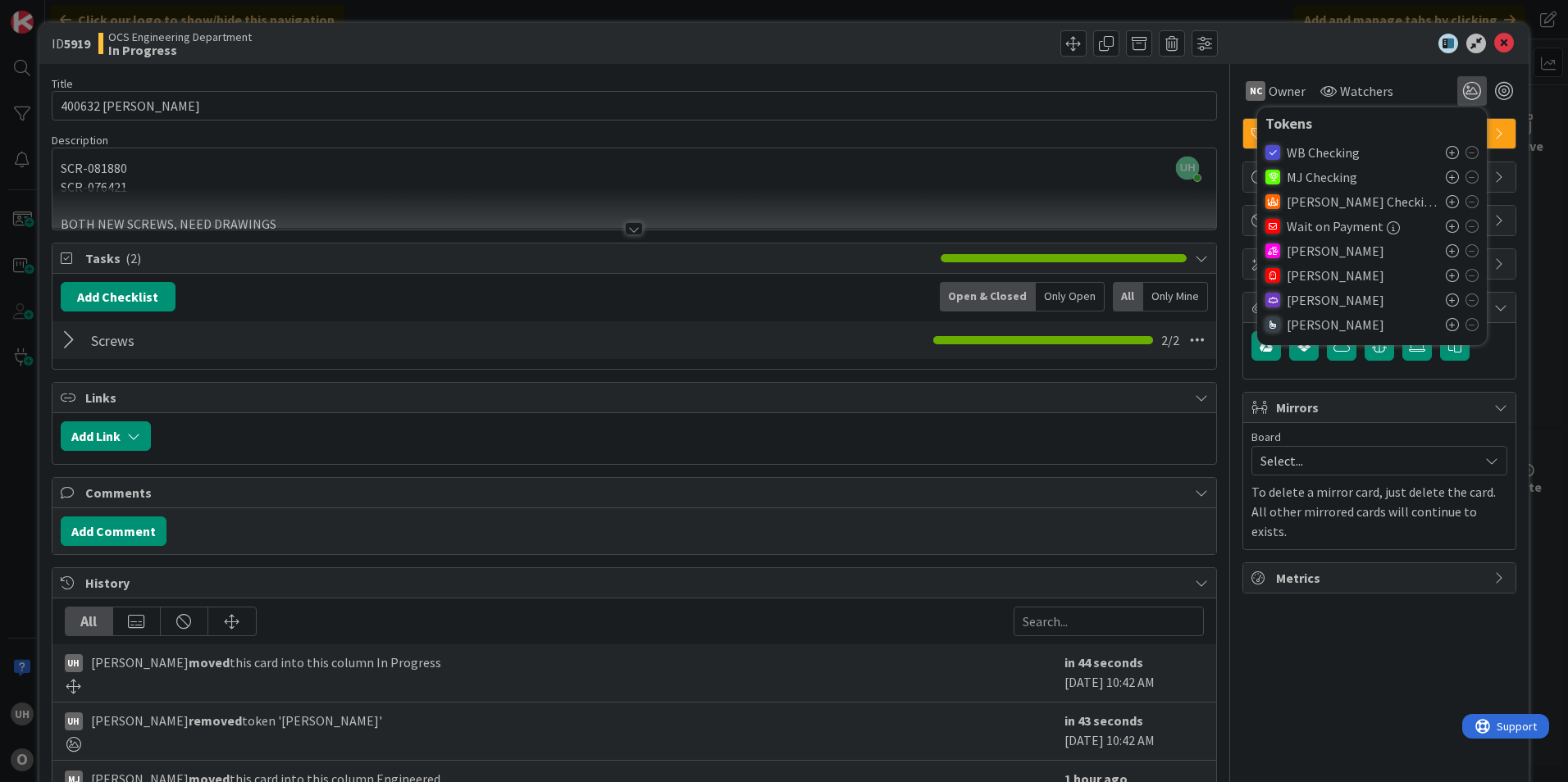
click at [773, 275] on icon at bounding box center [1452, 275] width 13 height 13
click at [773, 51] on icon at bounding box center [1504, 43] width 20 height 20
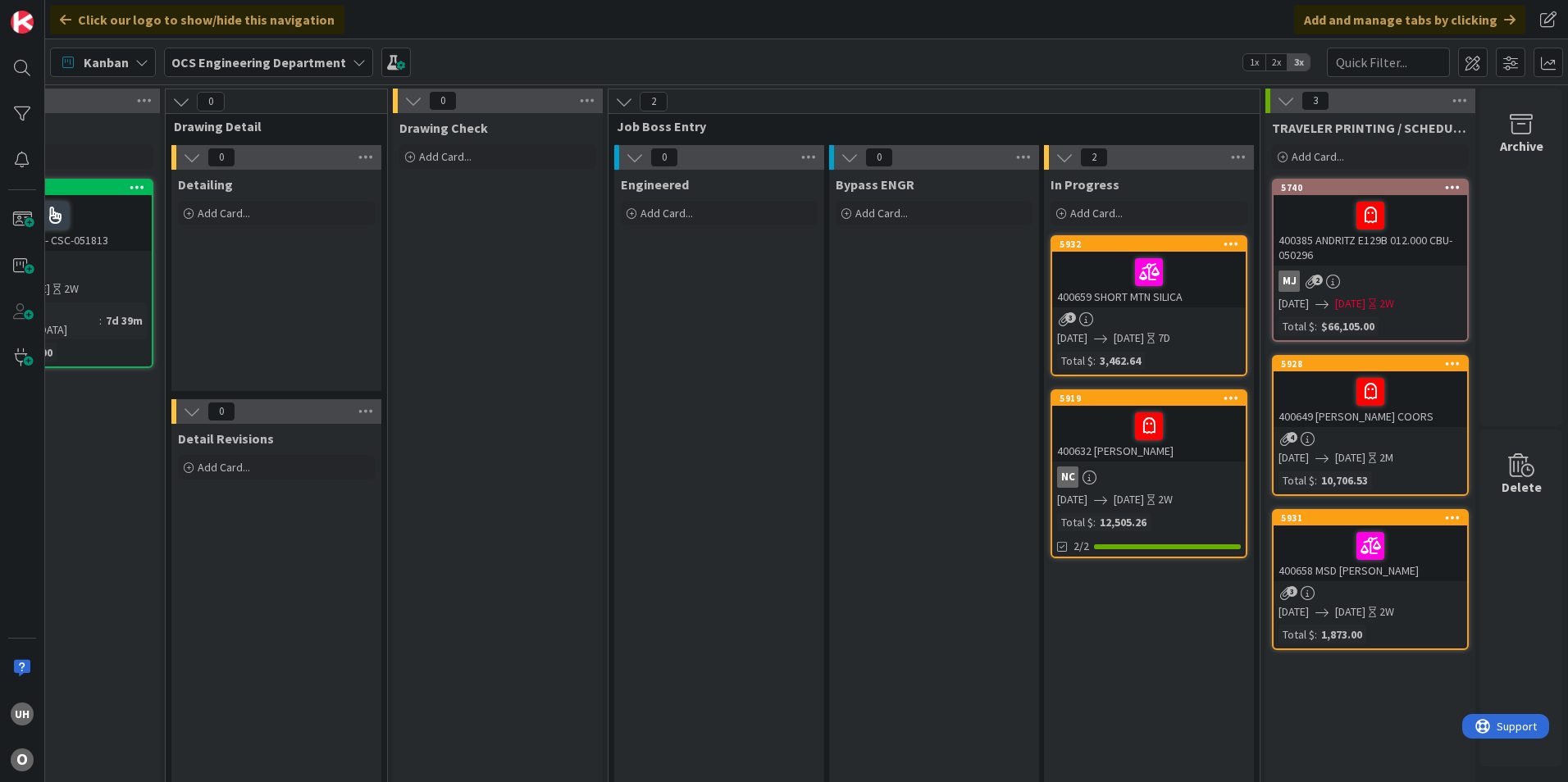
click at [773, 352] on div at bounding box center [1149, 426] width 184 height 34
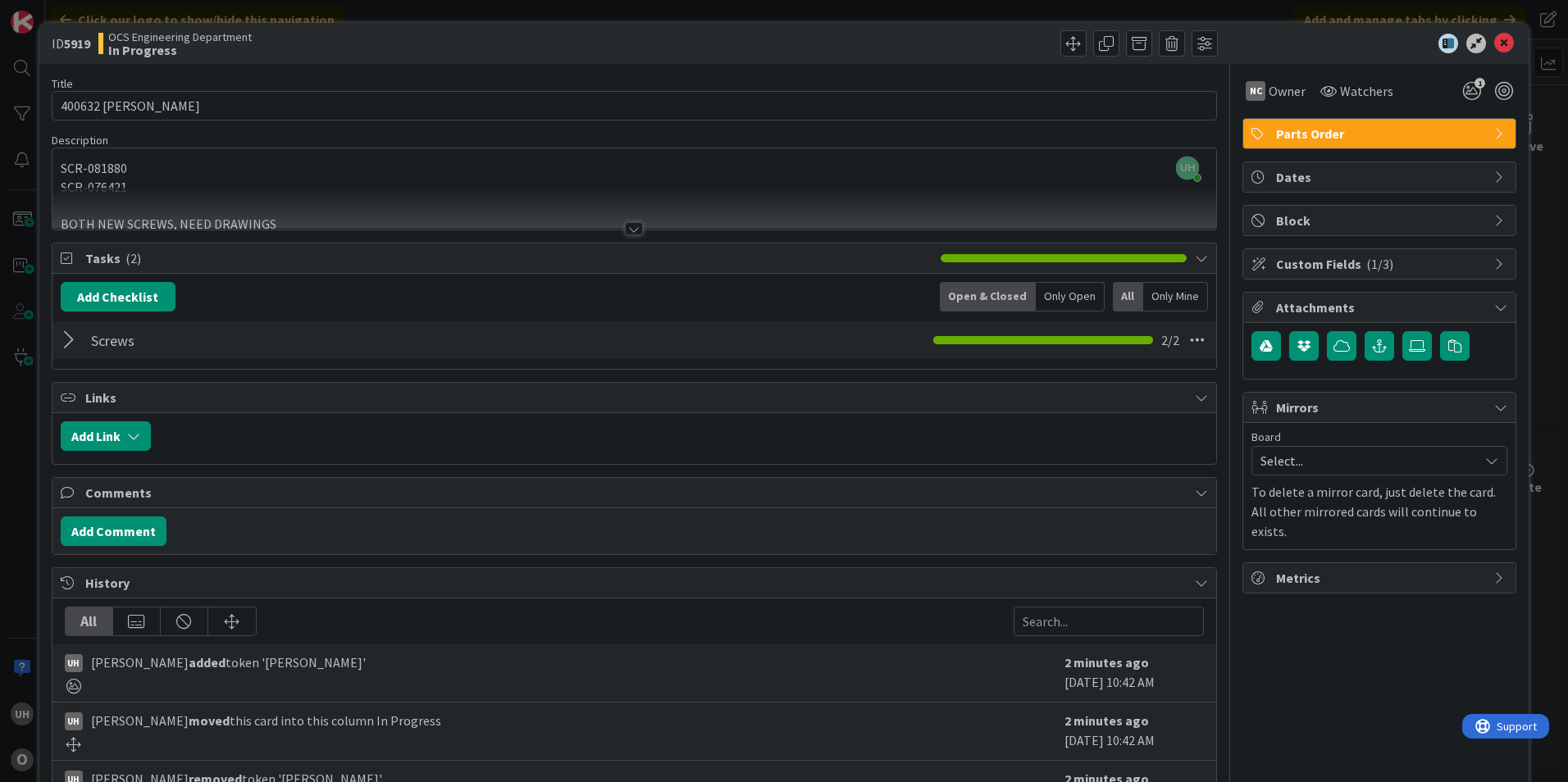
click at [632, 227] on div at bounding box center [634, 228] width 18 height 13
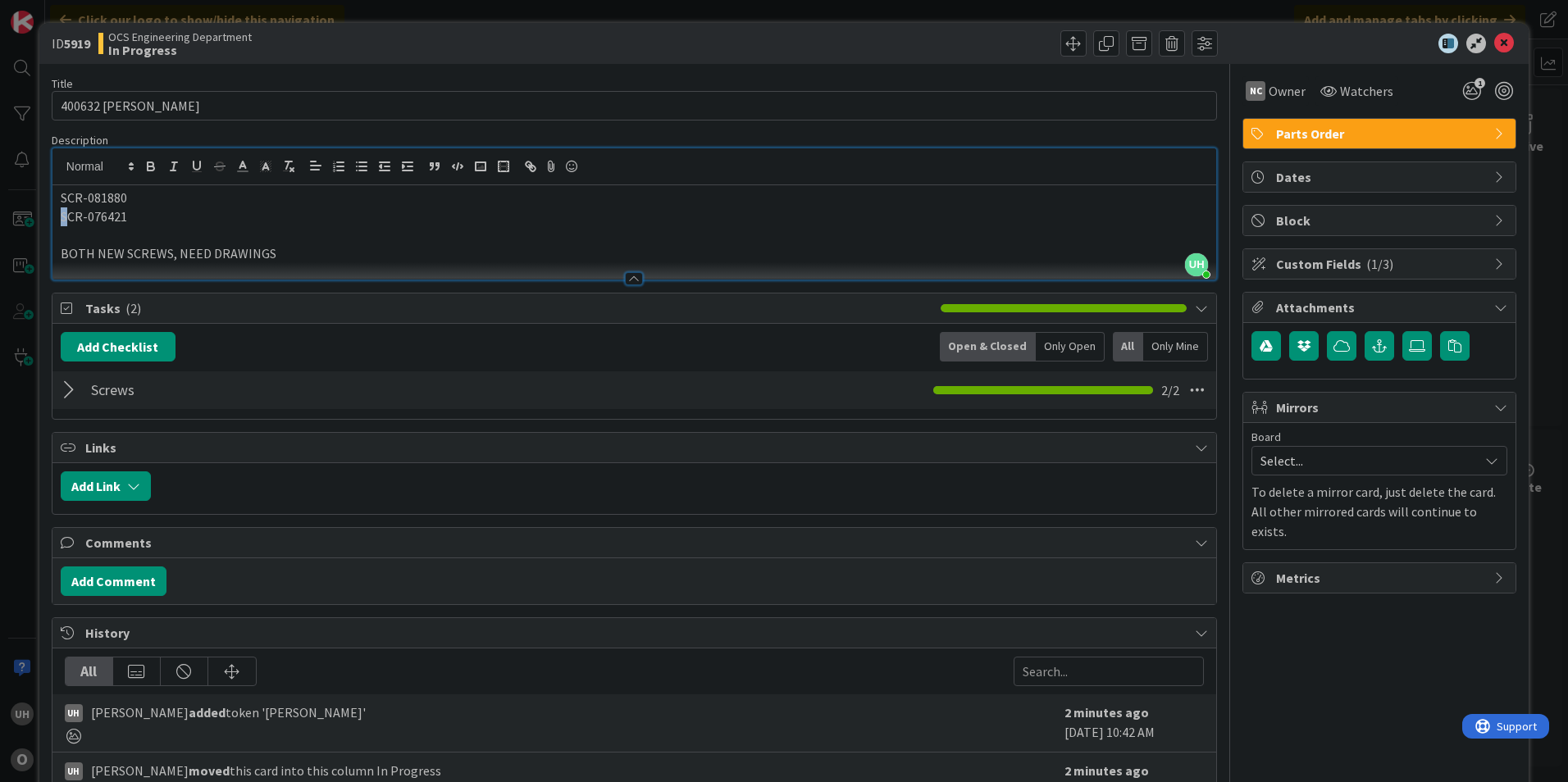
drag, startPoint x: 64, startPoint y: 215, endPoint x: 130, endPoint y: 206, distance: 66.6
click at [130, 206] on div "SCR-081880 SCR-076421 BOTH NEW SCREWS, NEED DRAWINGS" at bounding box center [635, 232] width 1164 height 95
drag, startPoint x: 59, startPoint y: 218, endPoint x: 114, endPoint y: 210, distance: 55.6
click at [114, 210] on div "SCR-081880 SCR-076421 BOTH NEW SCREWS, NEED DRAWINGS" at bounding box center [635, 232] width 1164 height 95
drag, startPoint x: 85, startPoint y: 216, endPoint x: 125, endPoint y: 213, distance: 40.1
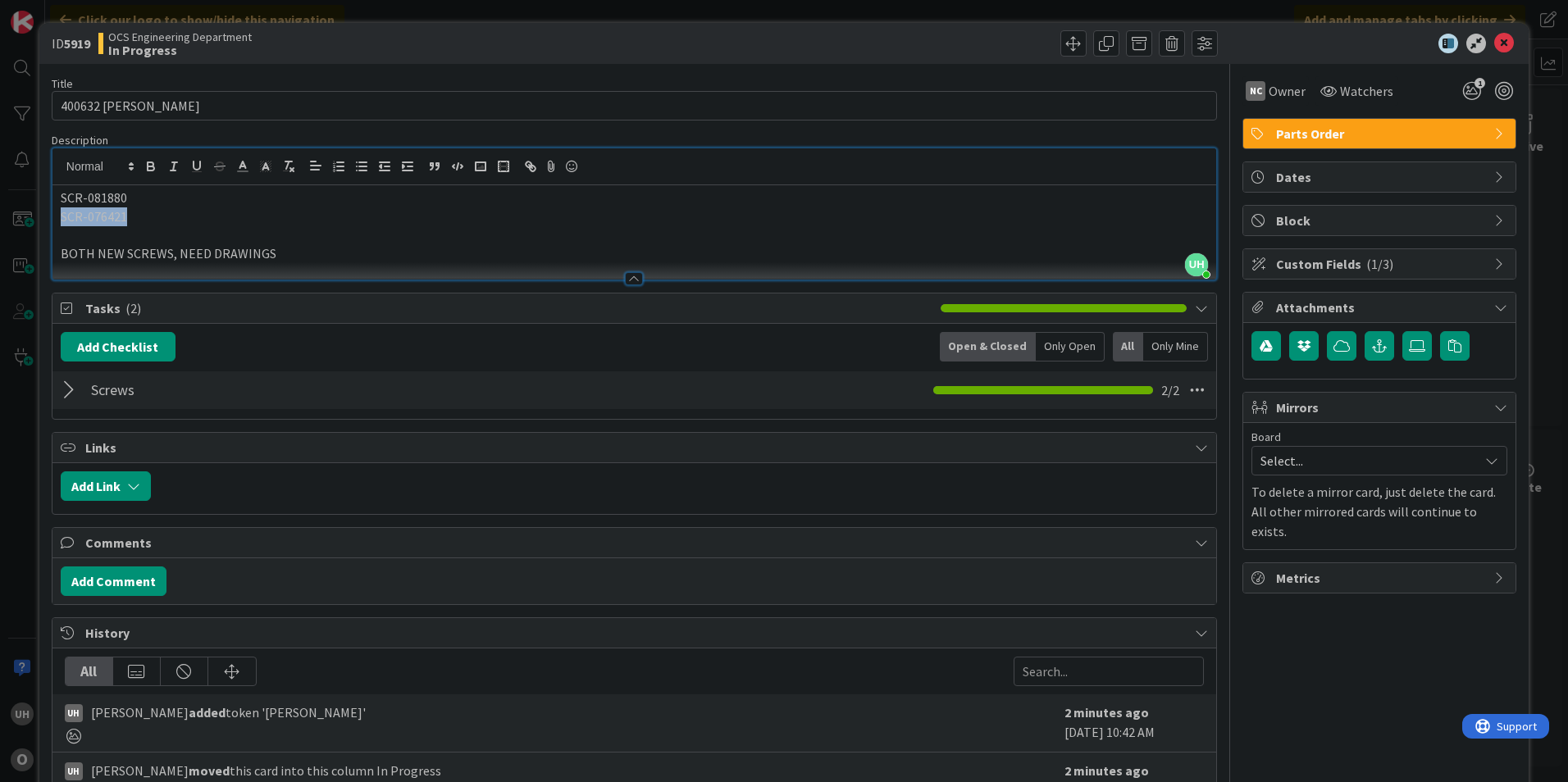
click at [125, 213] on div "SCR-081880 SCR-076421 BOTH NEW SCREWS, NEED DRAWINGS" at bounding box center [635, 232] width 1164 height 95
copy p "SCR-076421"
drag, startPoint x: 56, startPoint y: 193, endPoint x: 133, endPoint y: 193, distance: 77.0
click at [133, 193] on div "SCR-081880 SCR-076421 BOTH NEW SCREWS, NEED DRAWINGS" at bounding box center [635, 232] width 1164 height 95
copy p "SCR-081880"
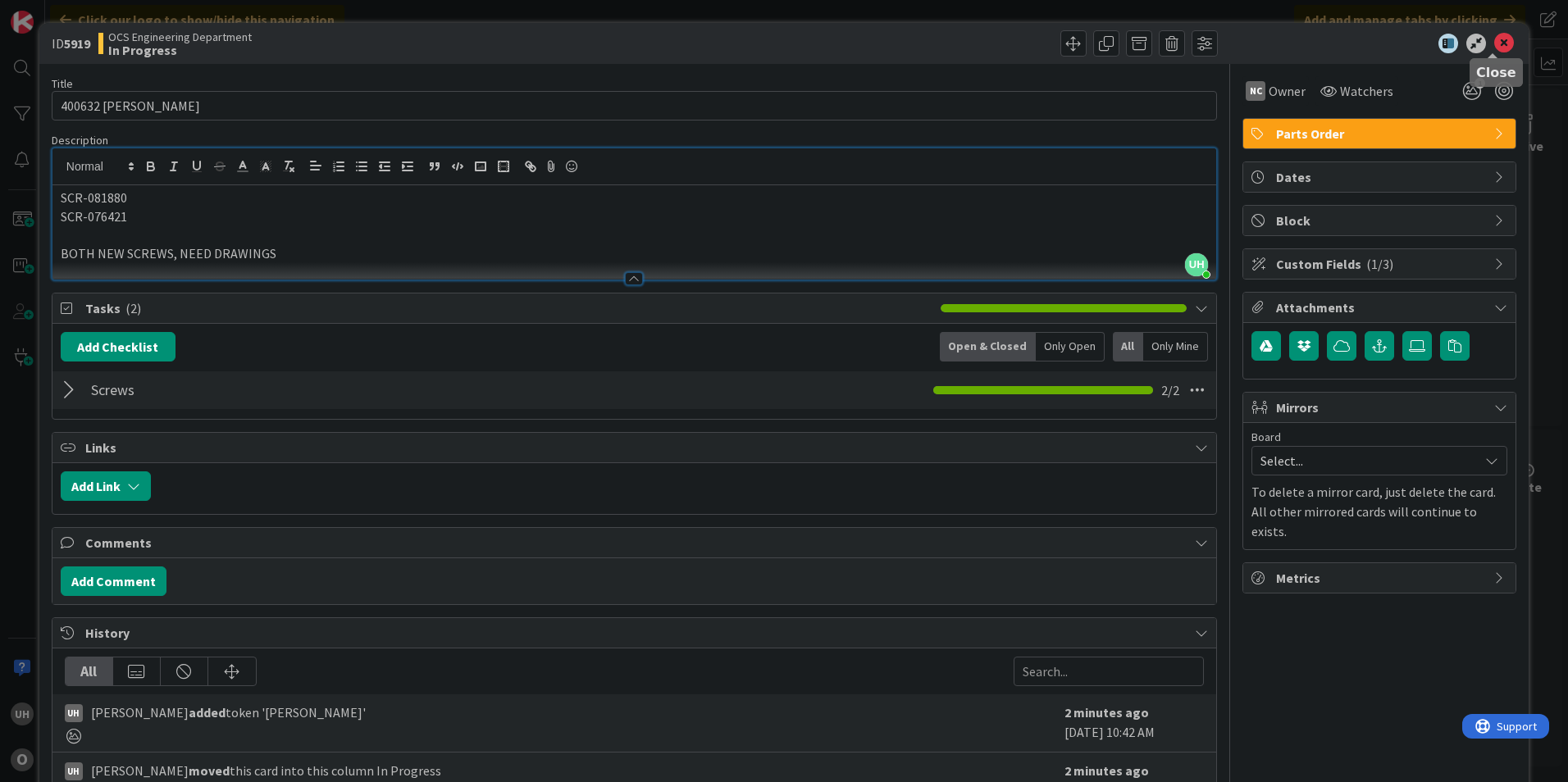
click at [773, 42] on icon at bounding box center [1504, 43] width 20 height 20
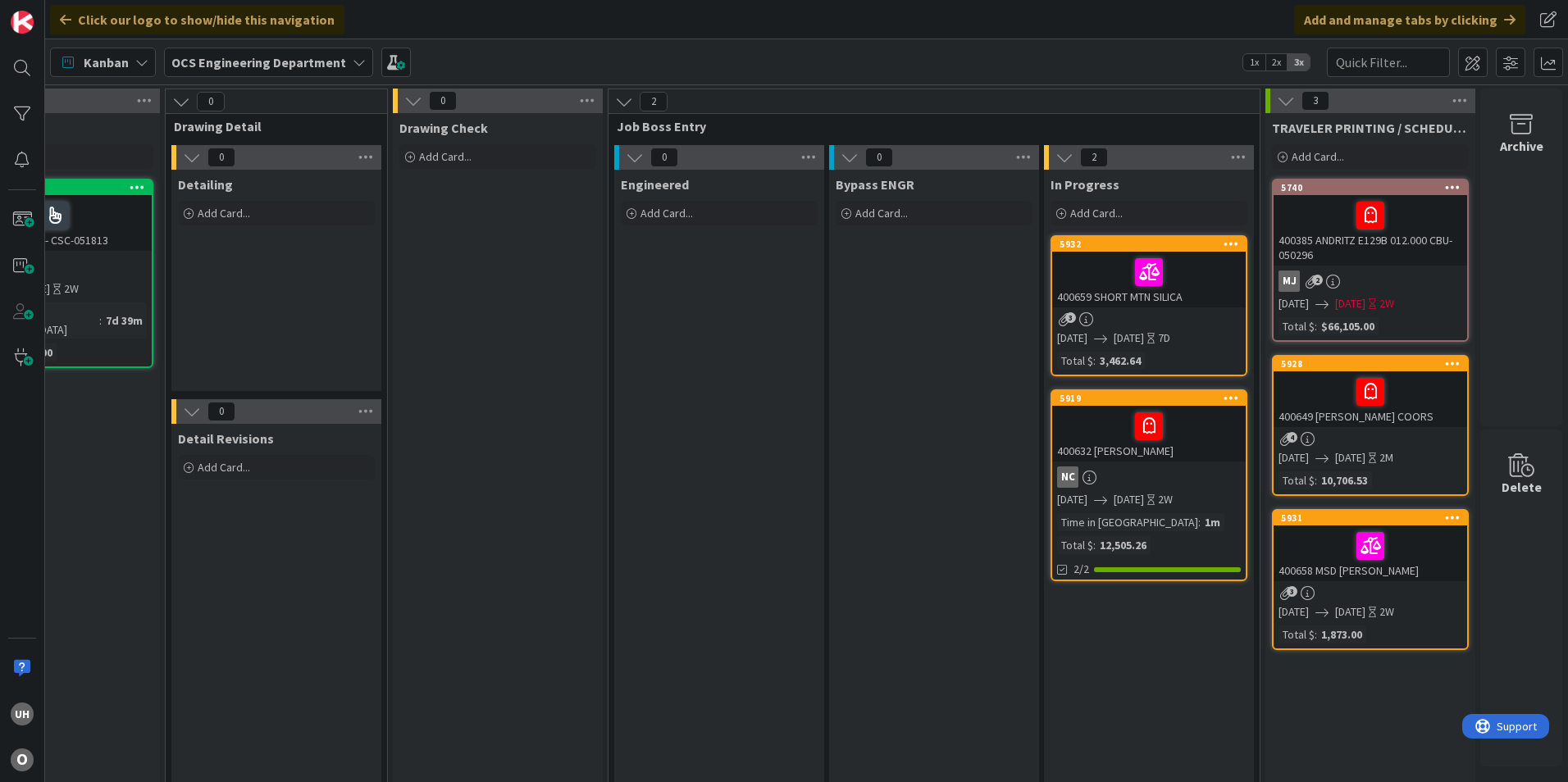
click at [773, 352] on div at bounding box center [1149, 426] width 184 height 34
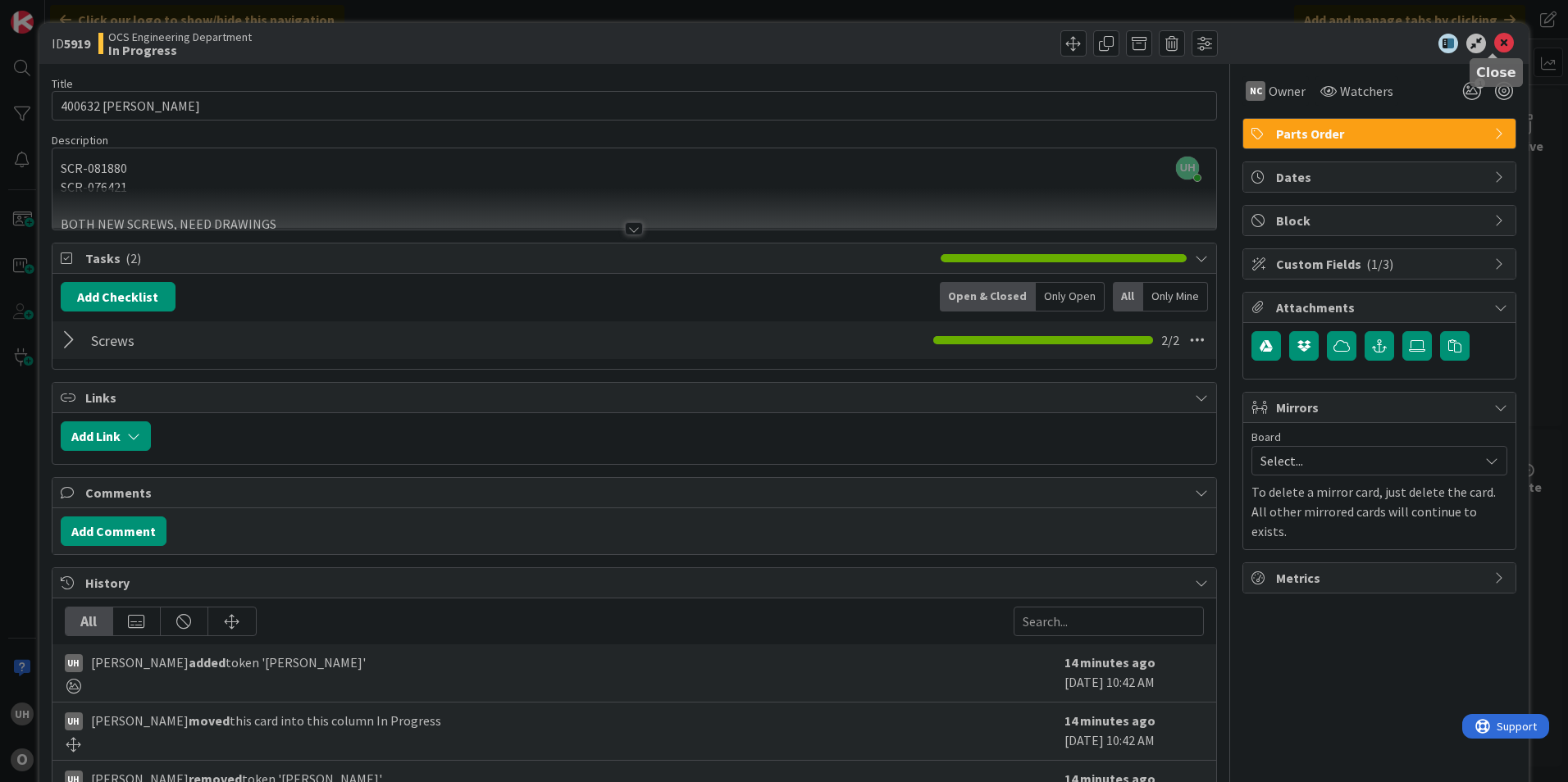
click at [773, 44] on icon at bounding box center [1504, 43] width 20 height 20
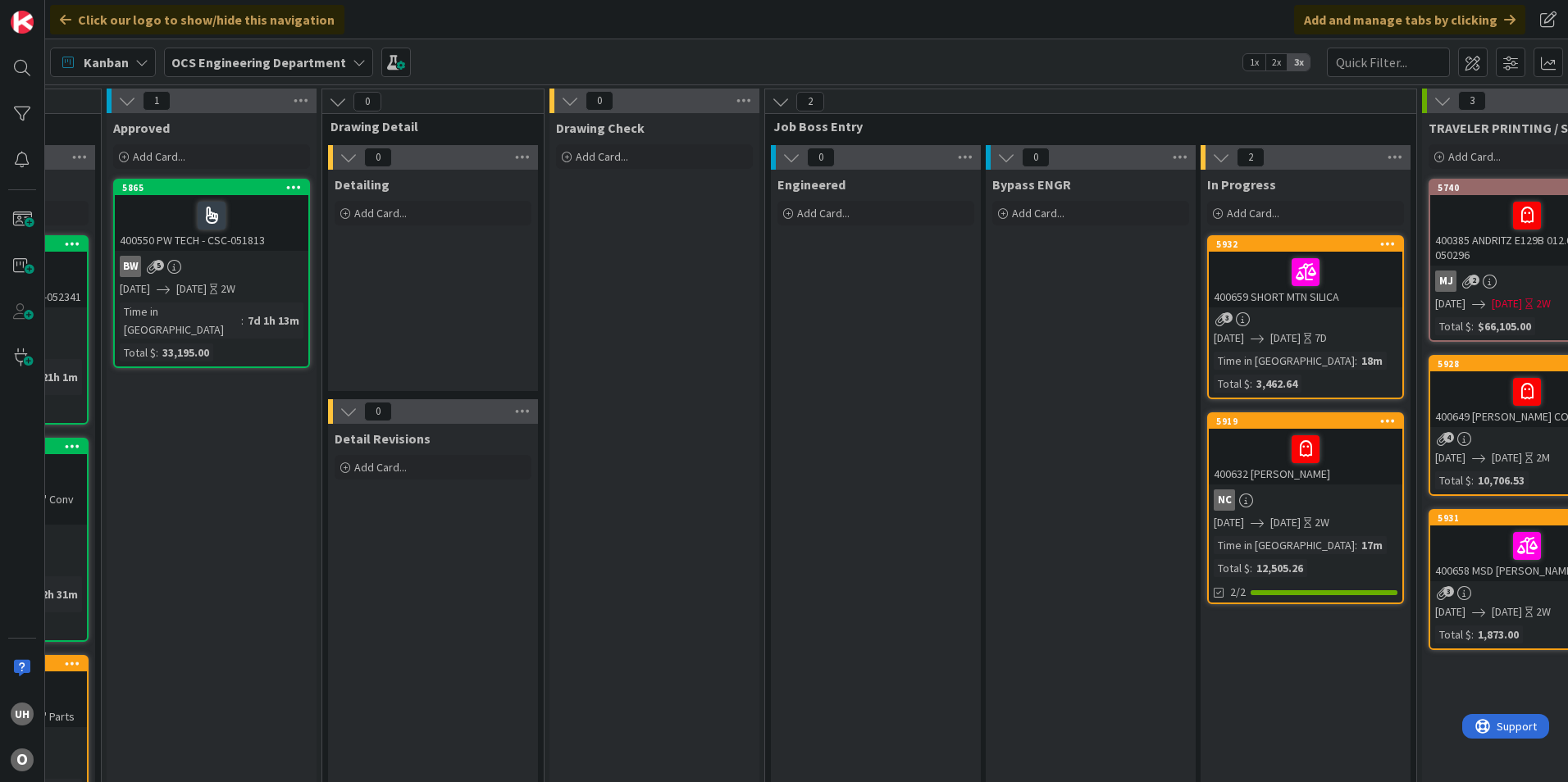
scroll to position [0, 1428]
